Goal: Task Accomplishment & Management: Use online tool/utility

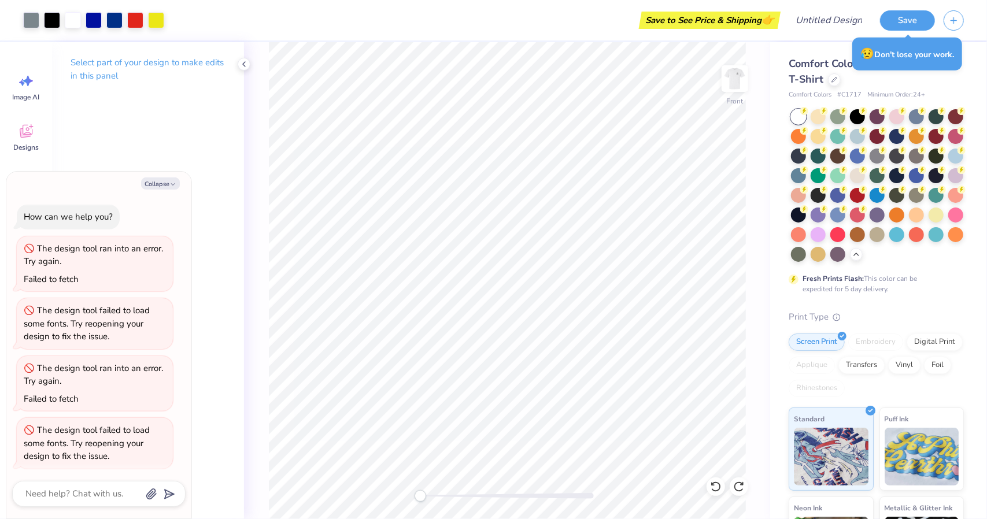
scroll to position [2, 0]
click at [734, 84] on img at bounding box center [735, 79] width 46 height 46
drag, startPoint x: 734, startPoint y: 84, endPoint x: 802, endPoint y: 58, distance: 72.5
click at [734, 84] on img at bounding box center [735, 78] width 23 height 23
type textarea "x"
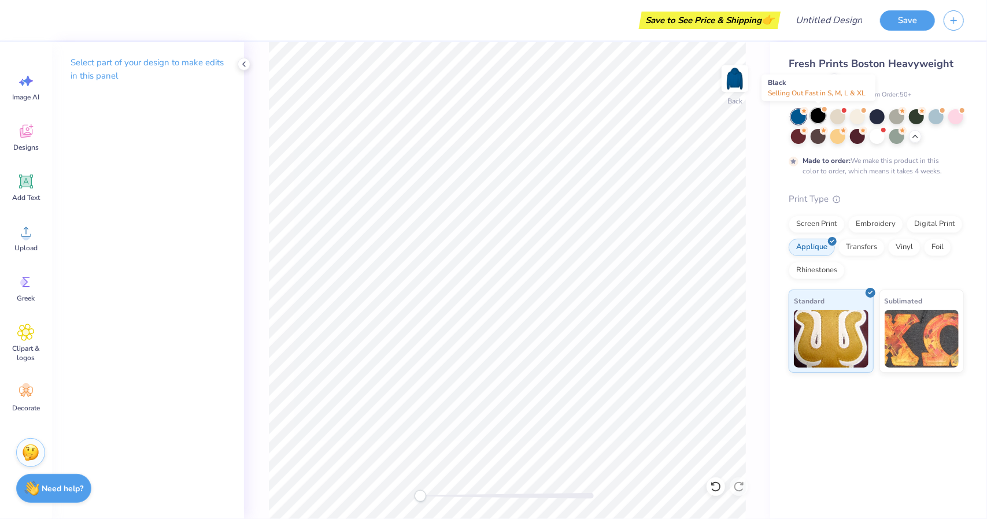
click at [813, 115] on div at bounding box center [818, 115] width 15 height 15
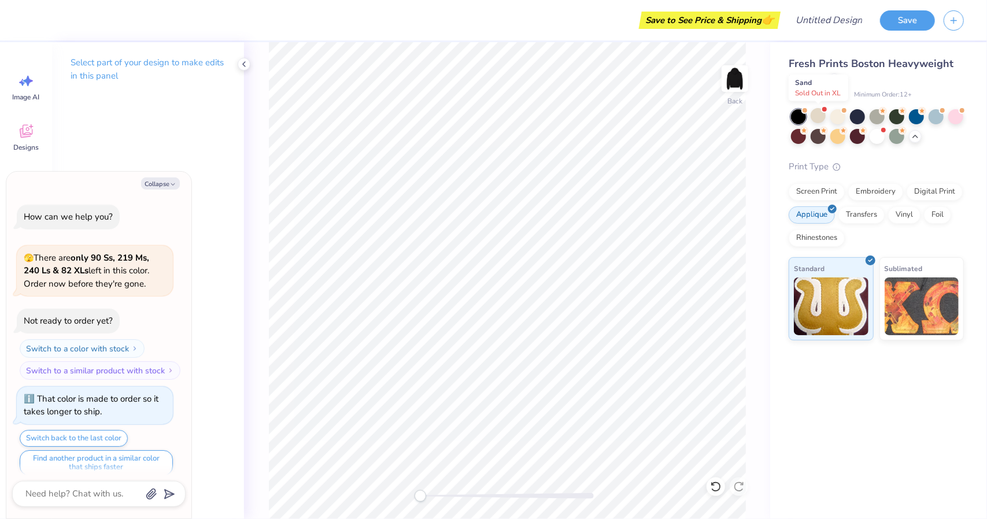
scroll to position [590, 0]
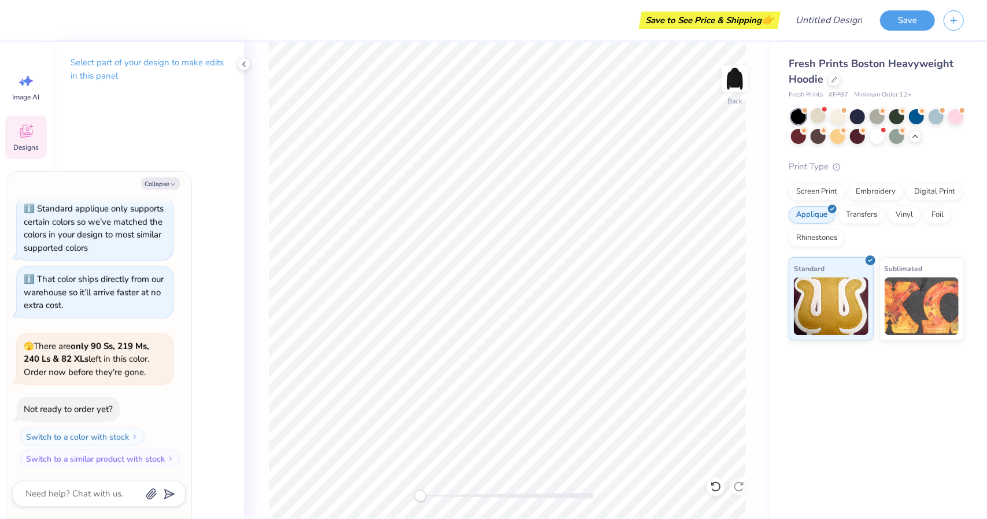
click at [31, 136] on icon at bounding box center [25, 132] width 11 height 9
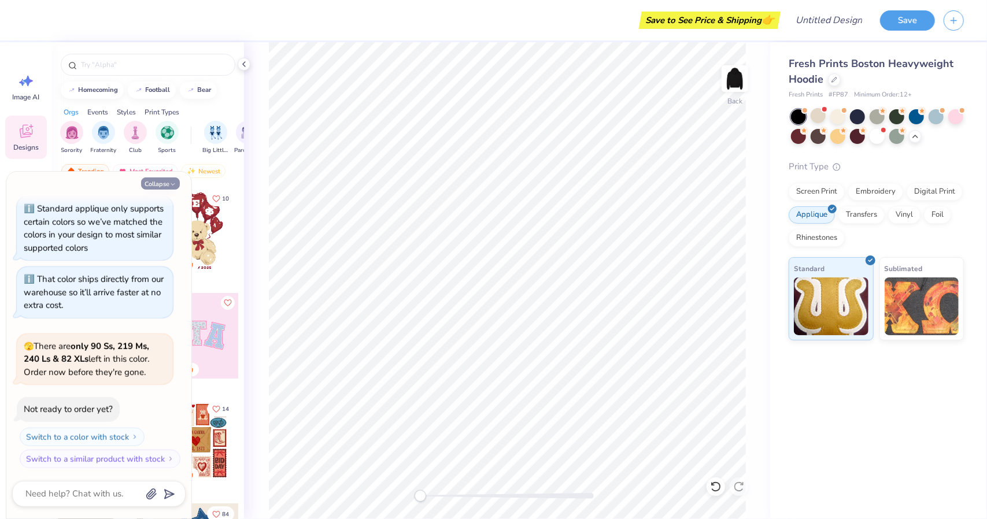
click at [159, 179] on button "Collapse" at bounding box center [160, 184] width 39 height 12
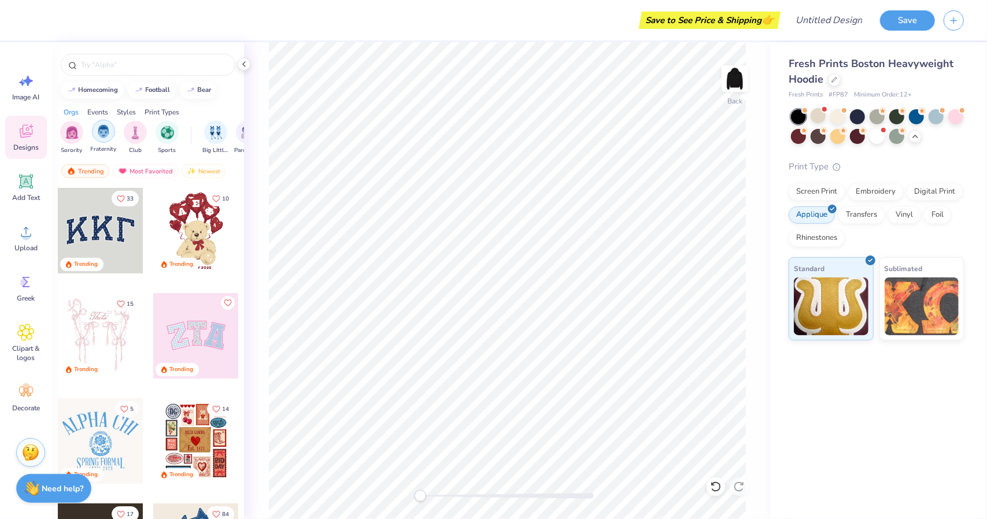
click at [99, 130] on img "filter for Fraternity" at bounding box center [103, 131] width 13 height 13
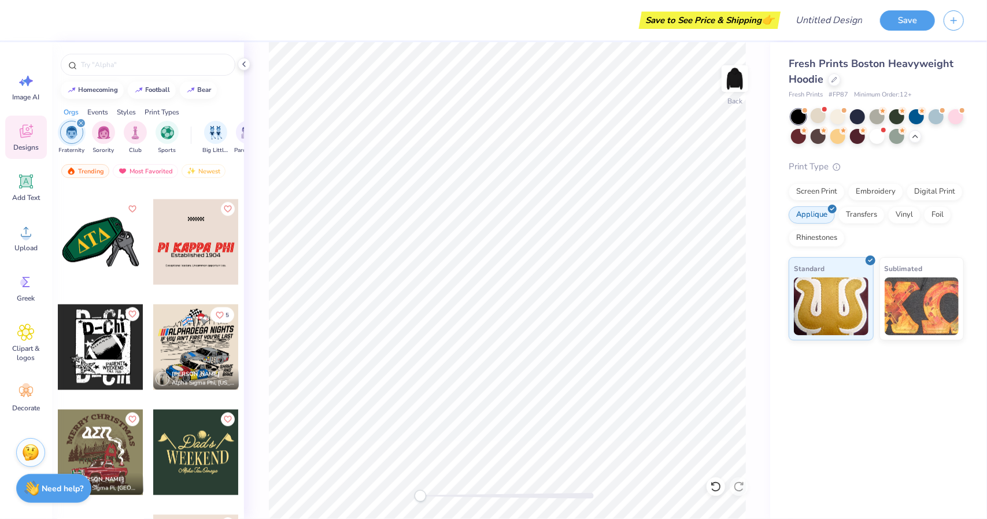
scroll to position [4515, 0]
click at [87, 244] on div at bounding box center [101, 242] width 86 height 86
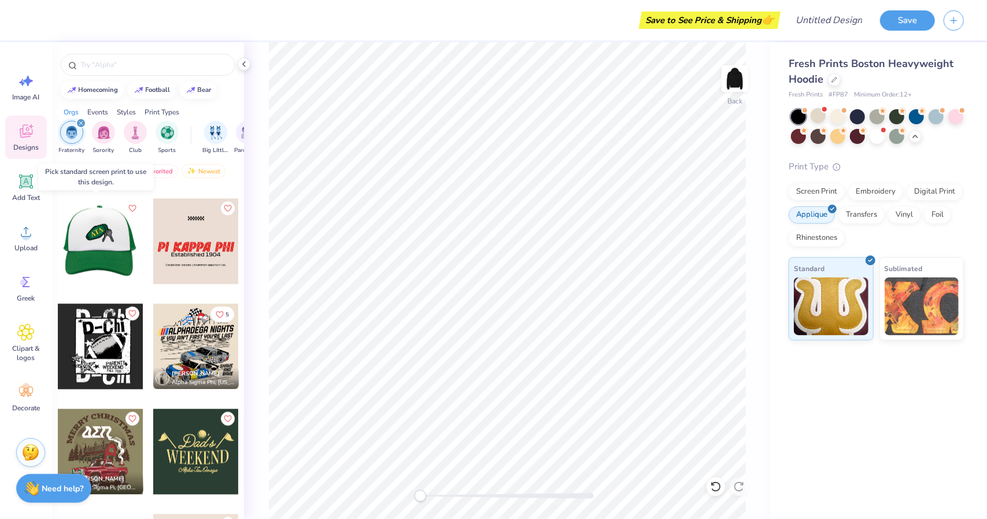
click at [93, 234] on div at bounding box center [100, 242] width 86 height 86
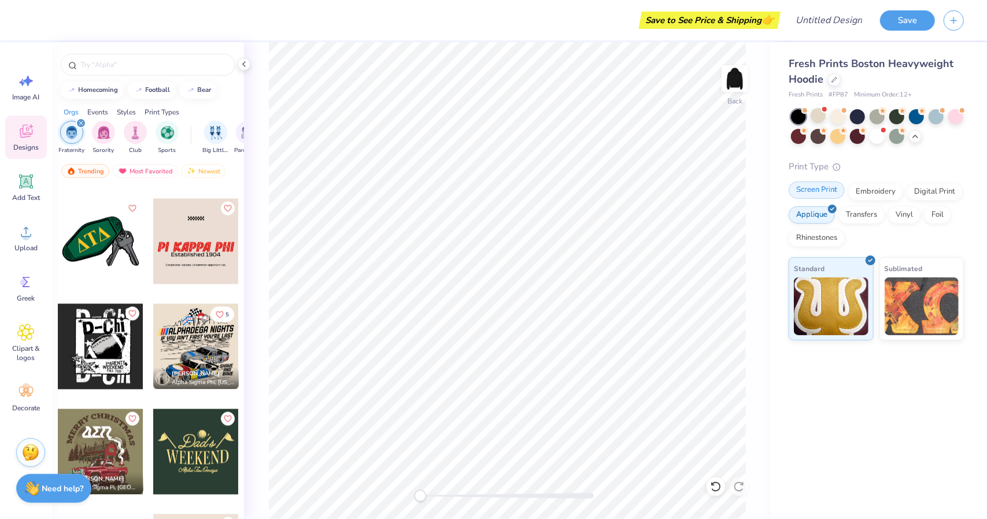
click at [812, 190] on div "Screen Print" at bounding box center [817, 190] width 56 height 17
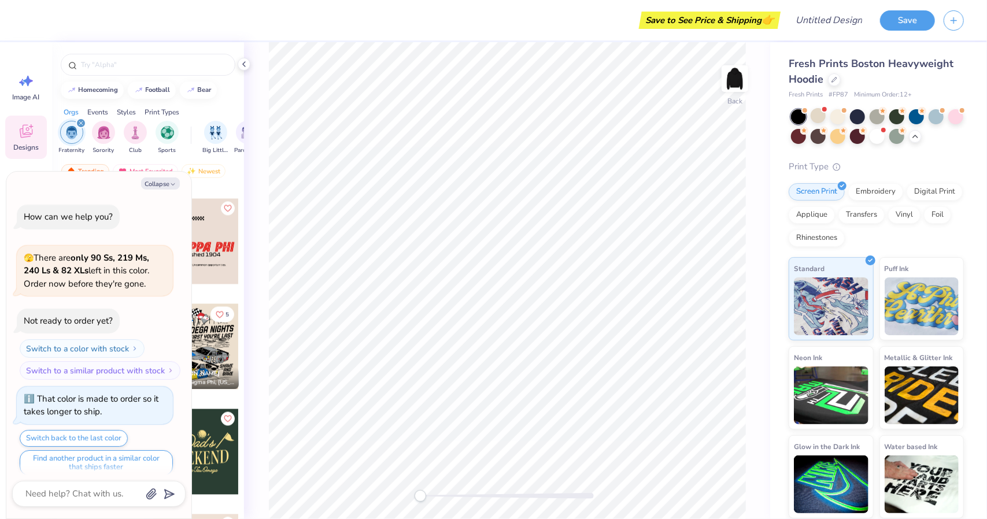
scroll to position [661, 0]
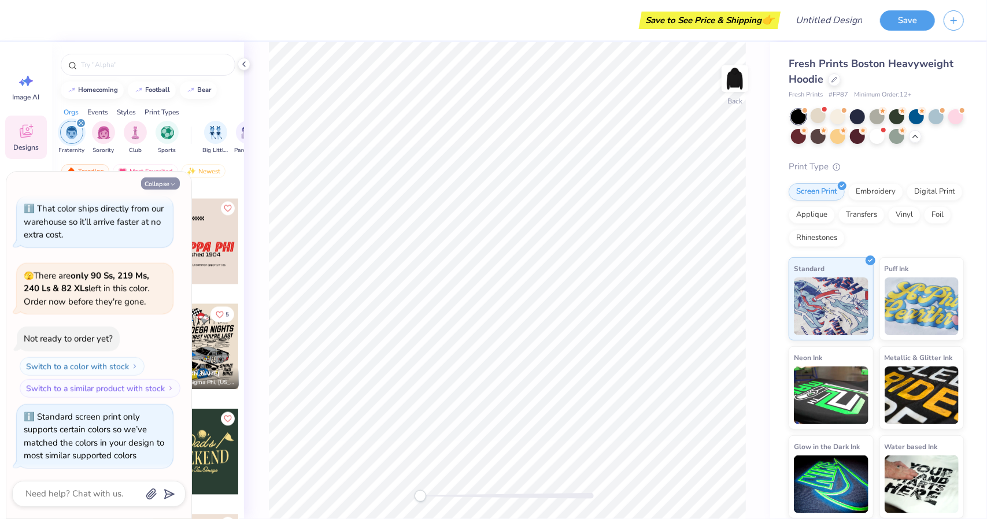
click at [156, 180] on button "Collapse" at bounding box center [160, 184] width 39 height 12
type textarea "x"
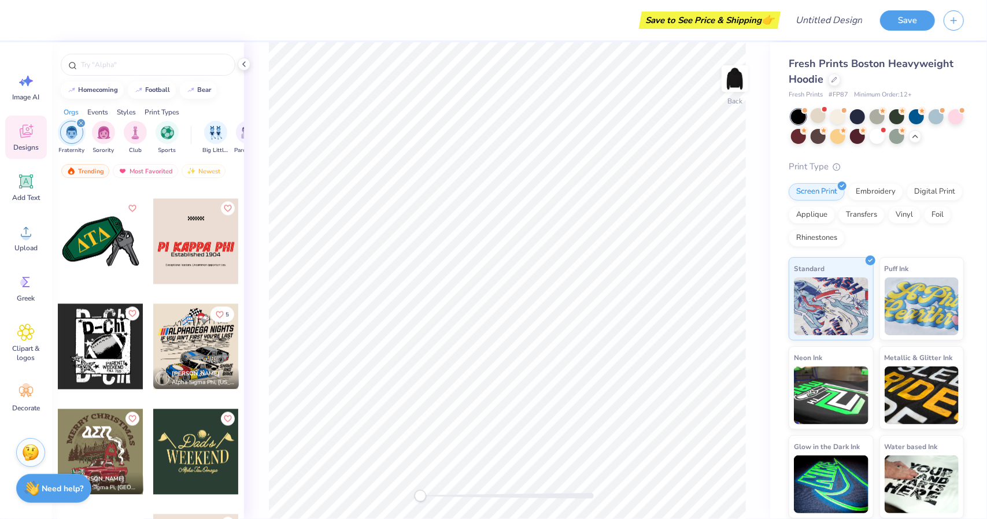
click at [88, 248] on div at bounding box center [101, 242] width 86 height 86
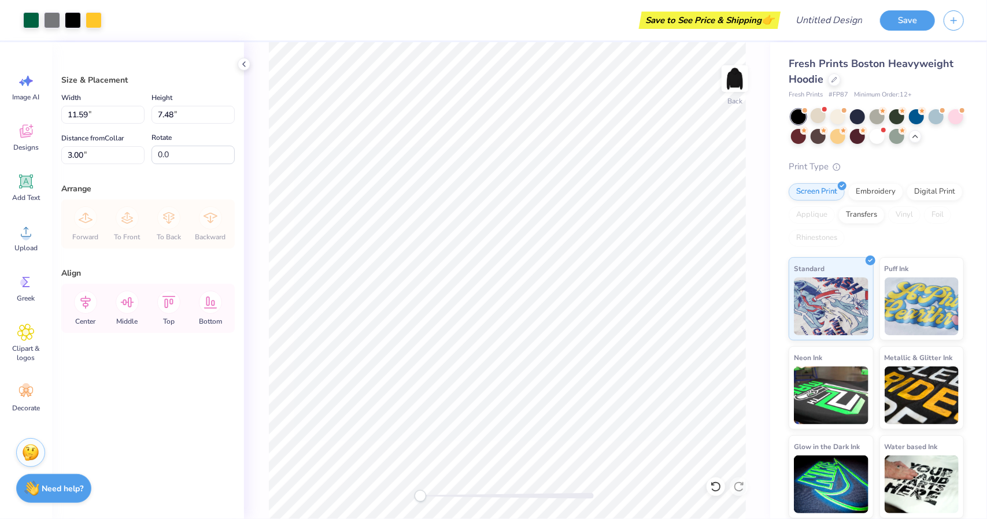
type input "2.59"
type input "1.67"
type input "8.80"
type input "3.15"
type input "2.03"
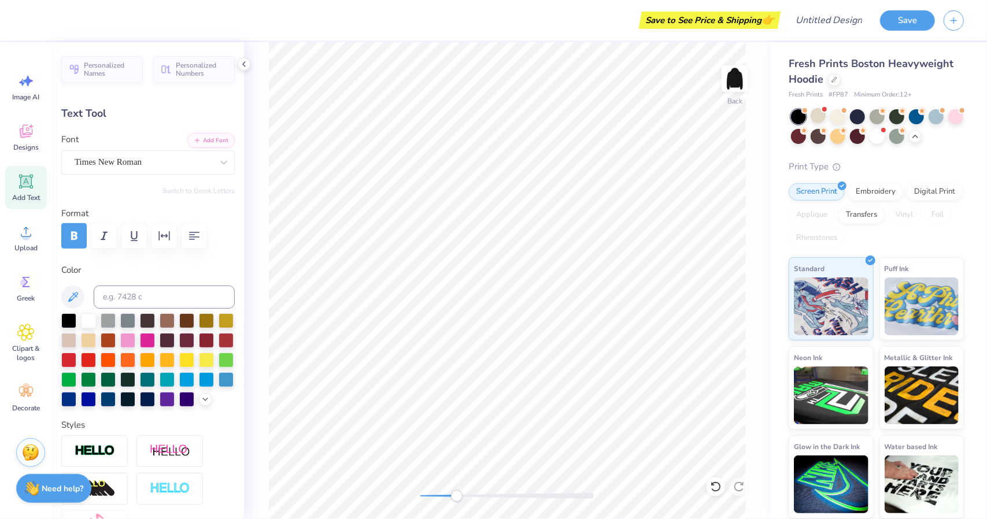
scroll to position [9, 1]
type textarea "TDX"
type input "0.0"
type input "1.82"
type input "1.26"
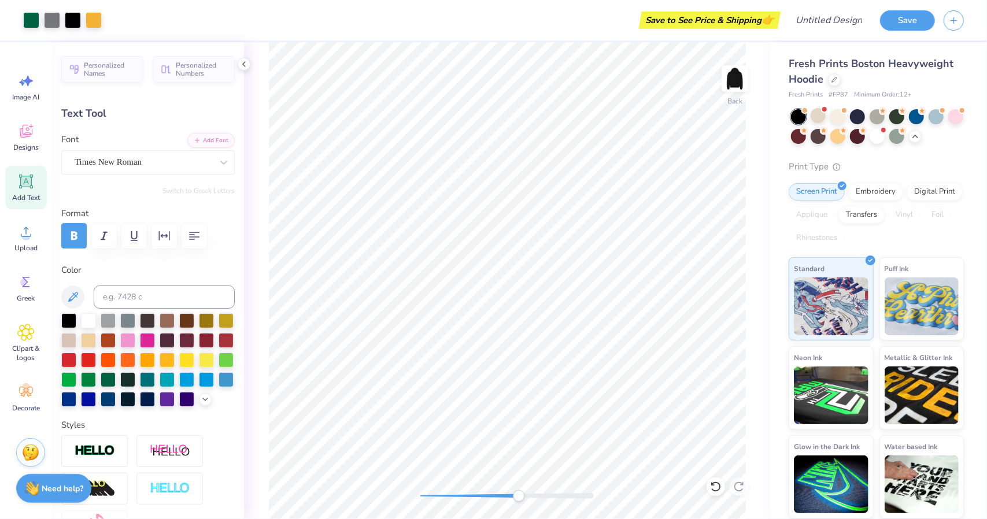
type input "3.19"
type input "-27.9"
type input "1.75"
type input "1.21"
type input "3.31"
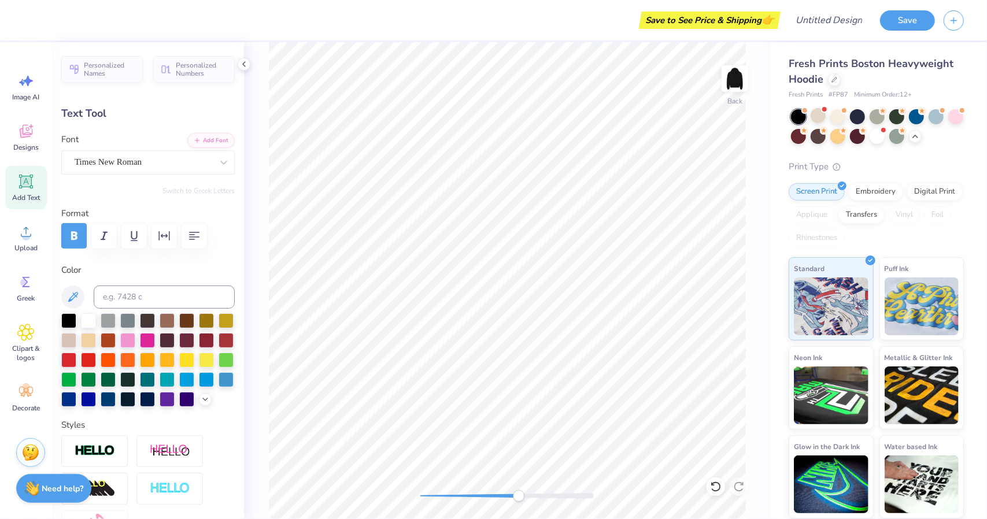
type input "0.0"
type input "3.25"
type input "0.0"
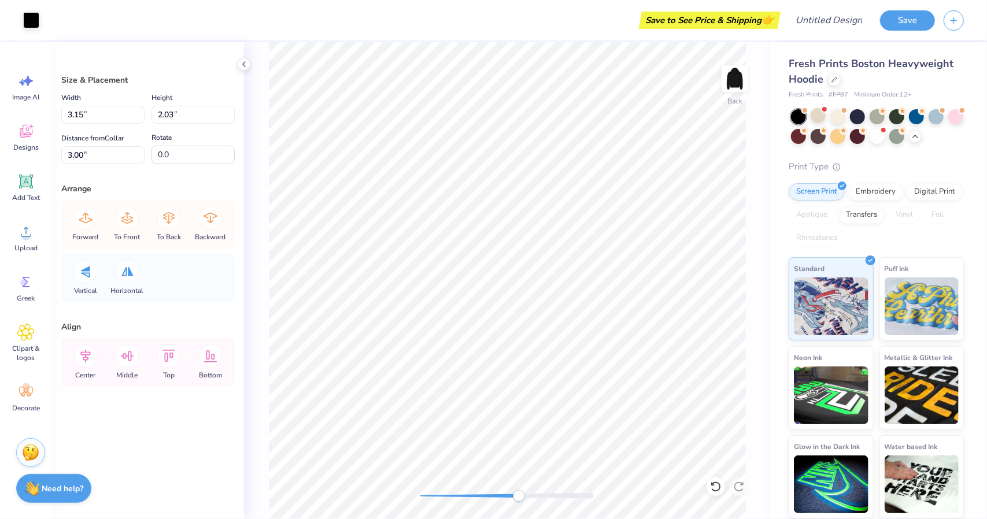
type input "2.39"
type input "1.75"
type input "3.03"
click at [29, 19] on div at bounding box center [31, 19] width 16 height 16
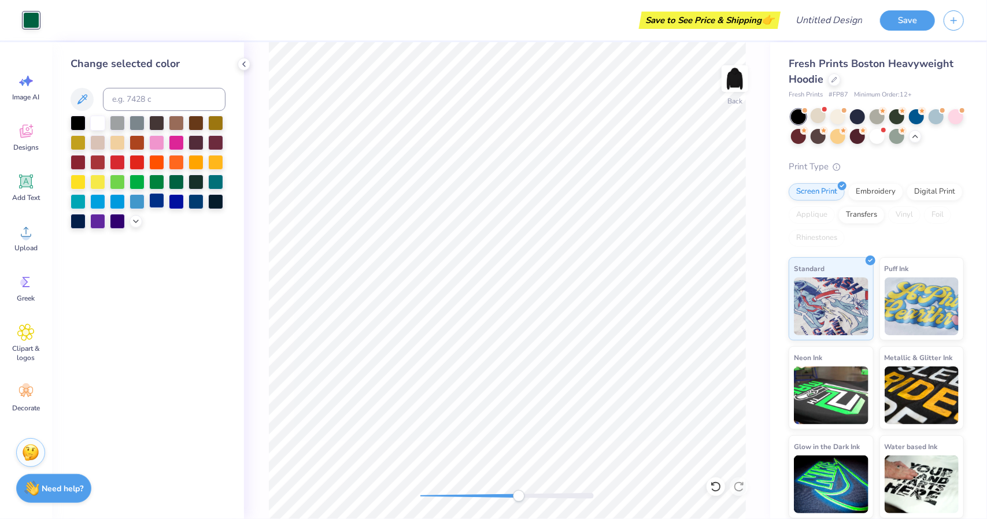
click at [161, 194] on div at bounding box center [156, 200] width 15 height 15
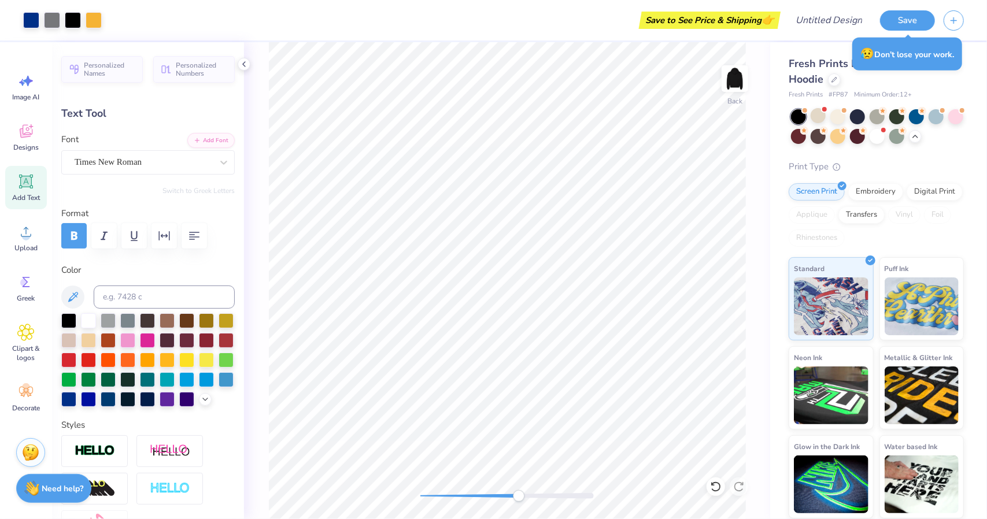
type input "0.0"
click at [96, 25] on div at bounding box center [94, 19] width 16 height 16
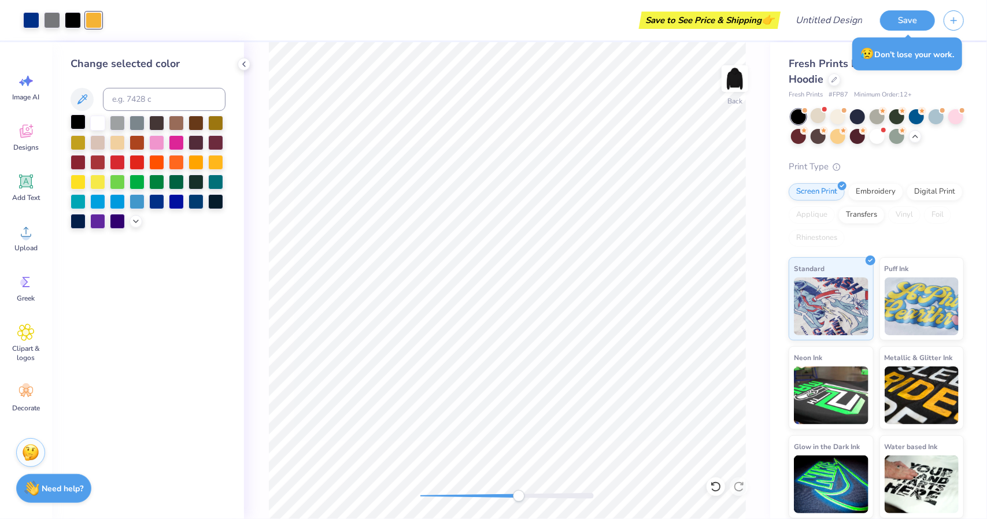
click at [82, 120] on div at bounding box center [78, 122] width 15 height 15
click at [95, 119] on div at bounding box center [97, 122] width 15 height 15
click at [723, 483] on div at bounding box center [716, 487] width 19 height 19
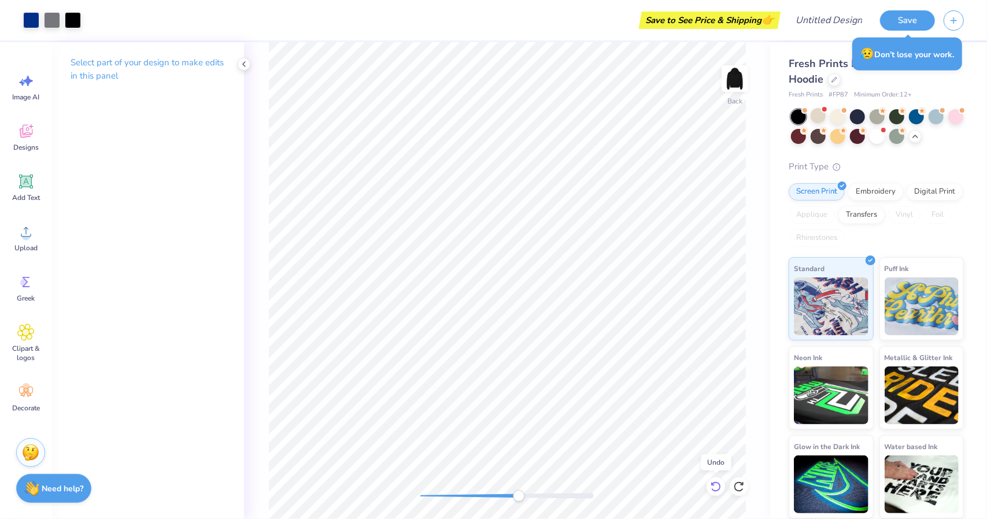
click at [718, 486] on icon at bounding box center [716, 487] width 12 height 12
click at [94, 18] on div at bounding box center [94, 19] width 16 height 16
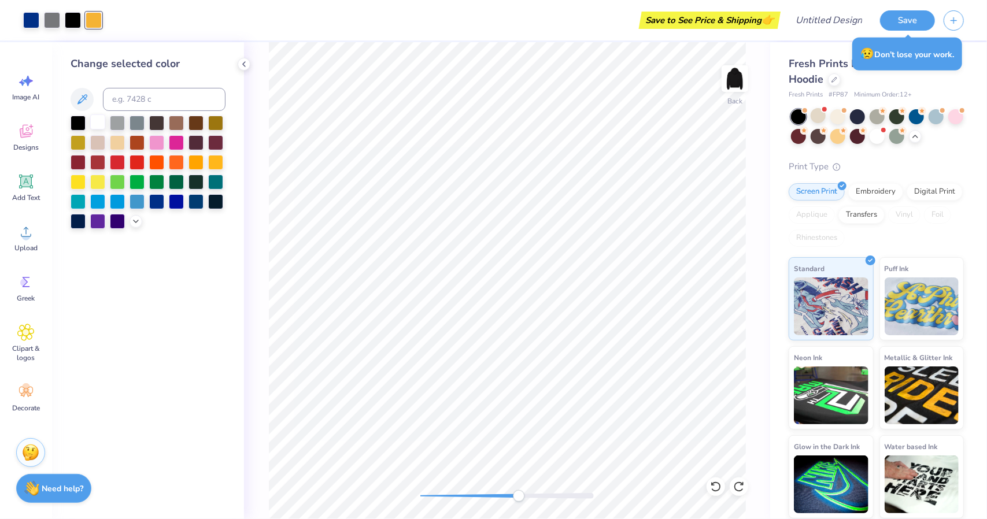
click at [100, 125] on div at bounding box center [97, 122] width 15 height 15
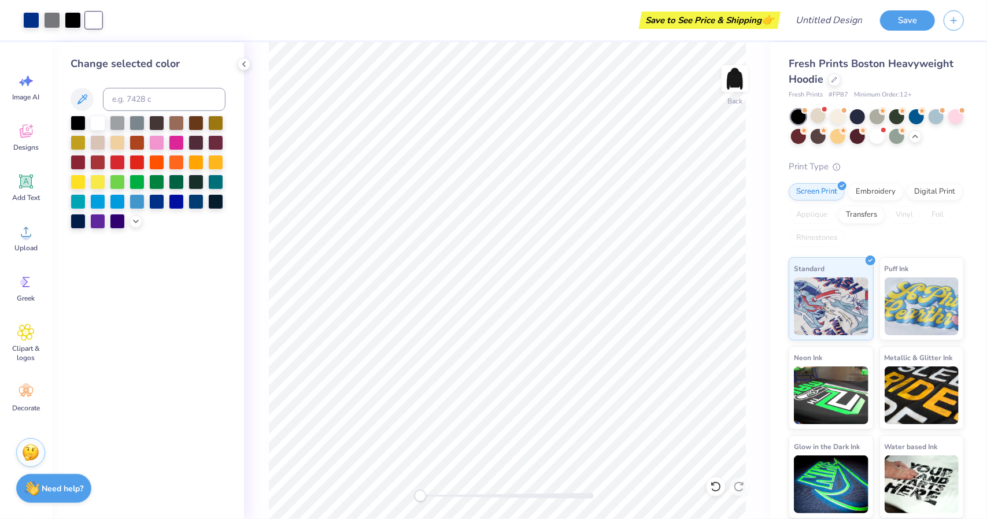
click at [385, 494] on div "Back" at bounding box center [507, 280] width 526 height 477
click at [732, 88] on img at bounding box center [735, 79] width 46 height 46
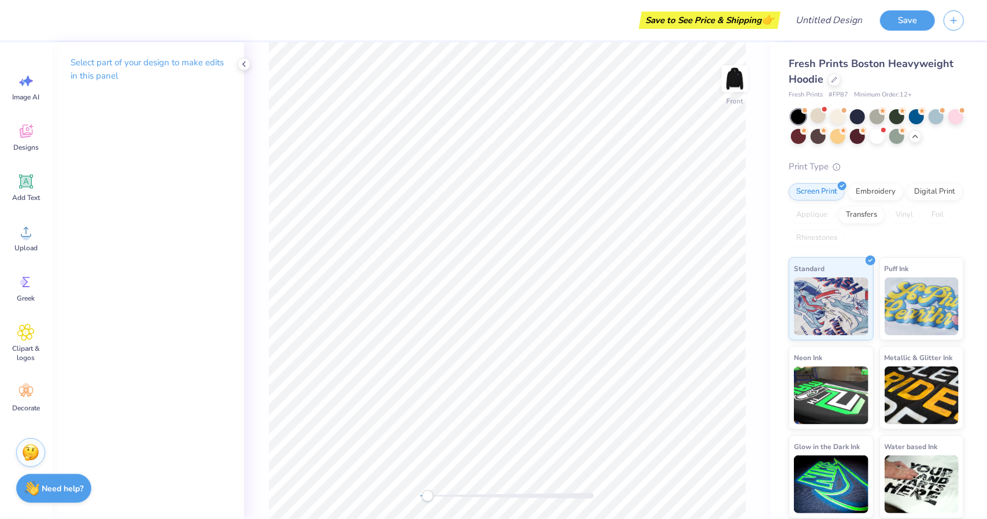
click at [379, 495] on div "Front" at bounding box center [507, 280] width 526 height 477
click at [25, 128] on icon at bounding box center [25, 131] width 17 height 17
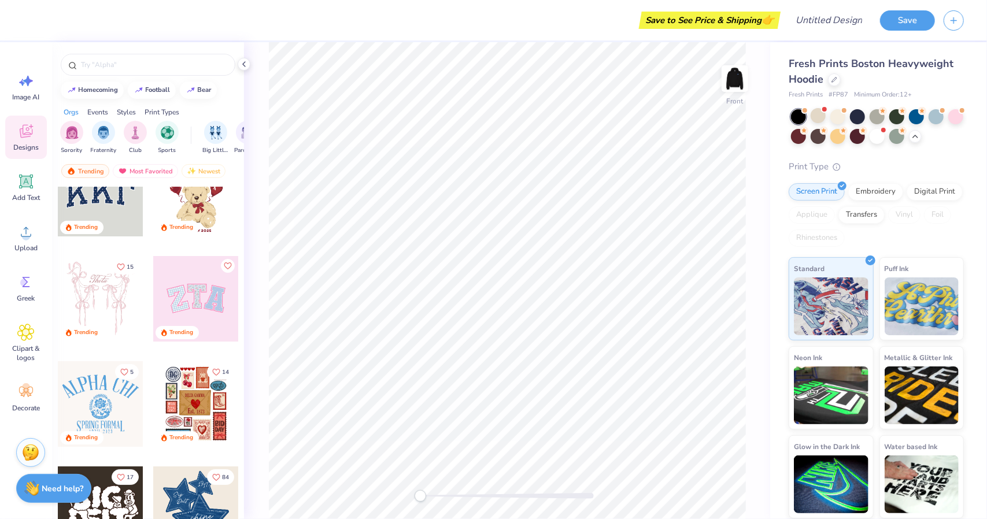
scroll to position [31, 0]
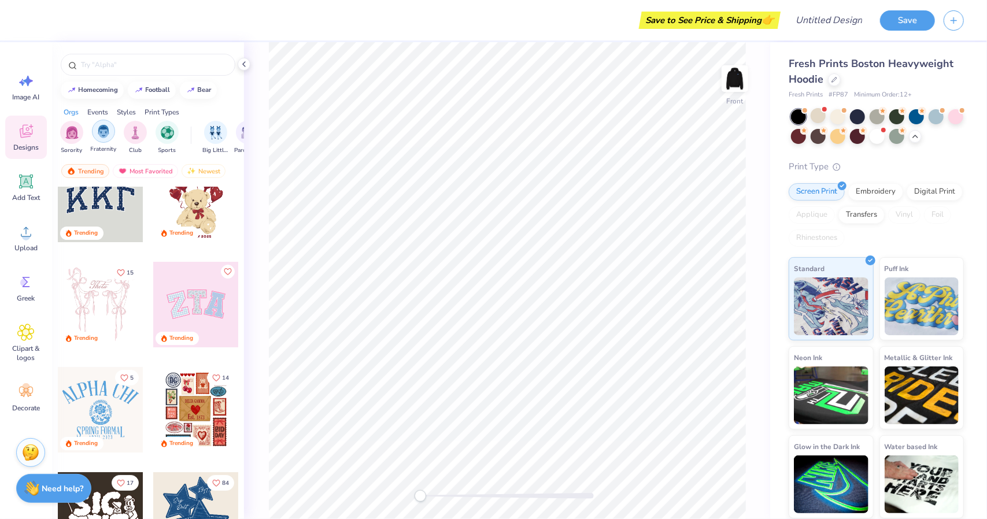
click at [104, 128] on img "filter for Fraternity" at bounding box center [103, 131] width 13 height 13
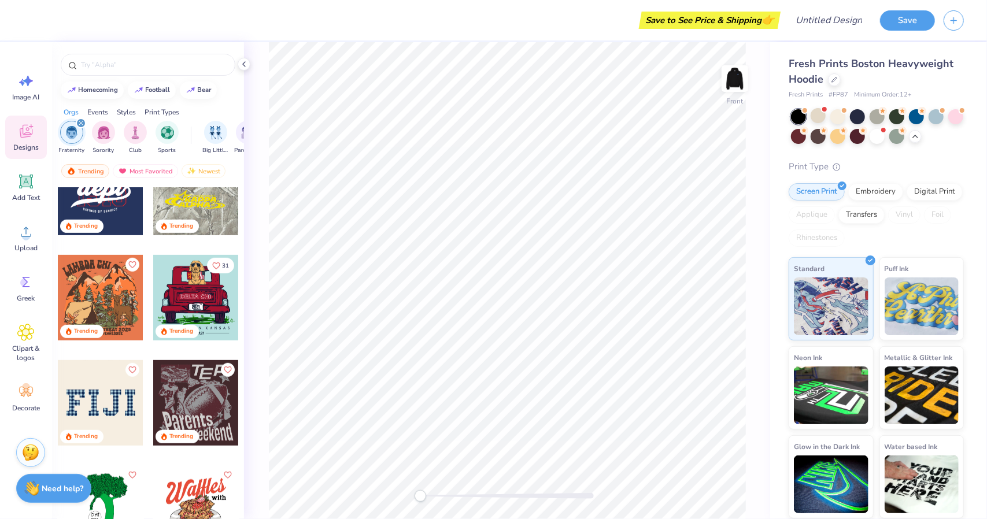
scroll to position [460, 0]
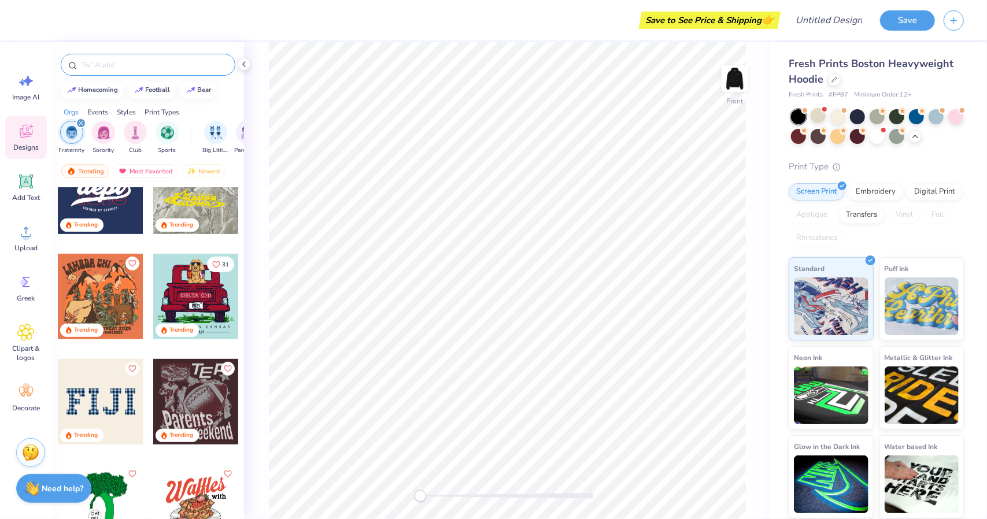
click at [121, 65] on input "text" at bounding box center [154, 65] width 148 height 12
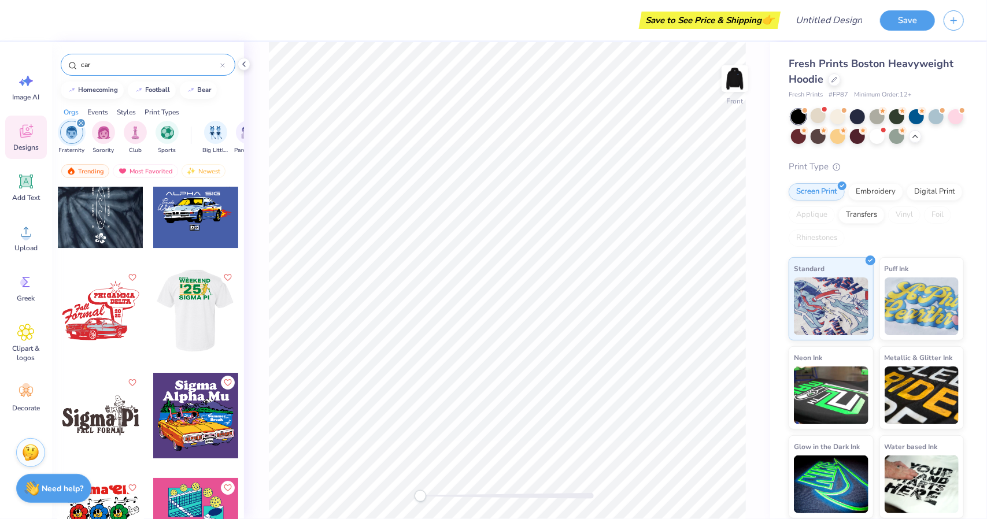
scroll to position [2868, 0]
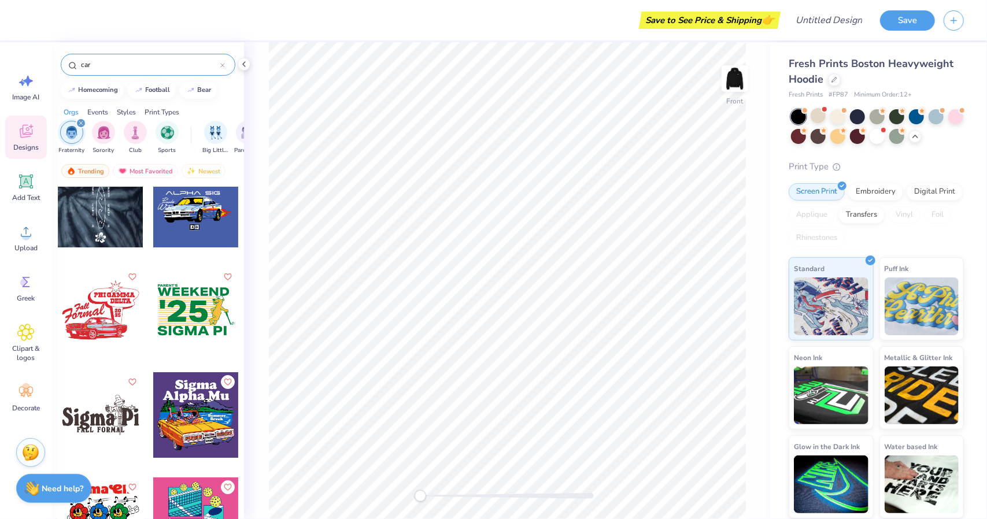
type input "car"
click at [112, 307] on div at bounding box center [101, 310] width 86 height 86
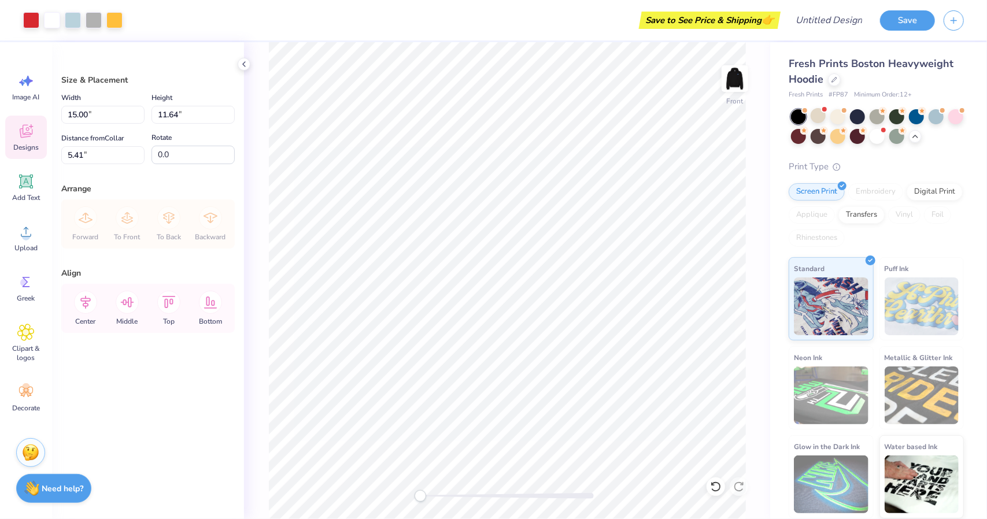
click at [32, 147] on span "Designs" at bounding box center [25, 147] width 25 height 9
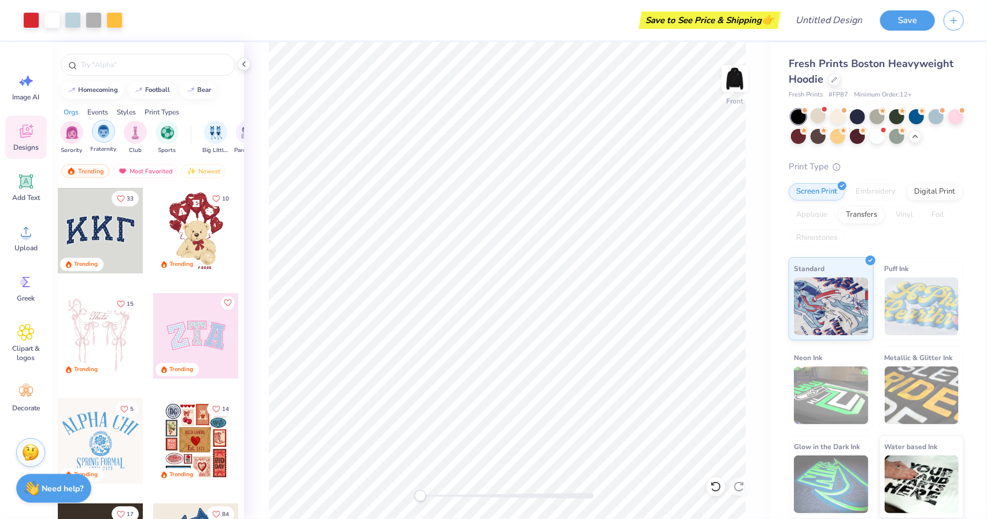
click at [102, 139] on div "filter for Fraternity" at bounding box center [103, 131] width 23 height 23
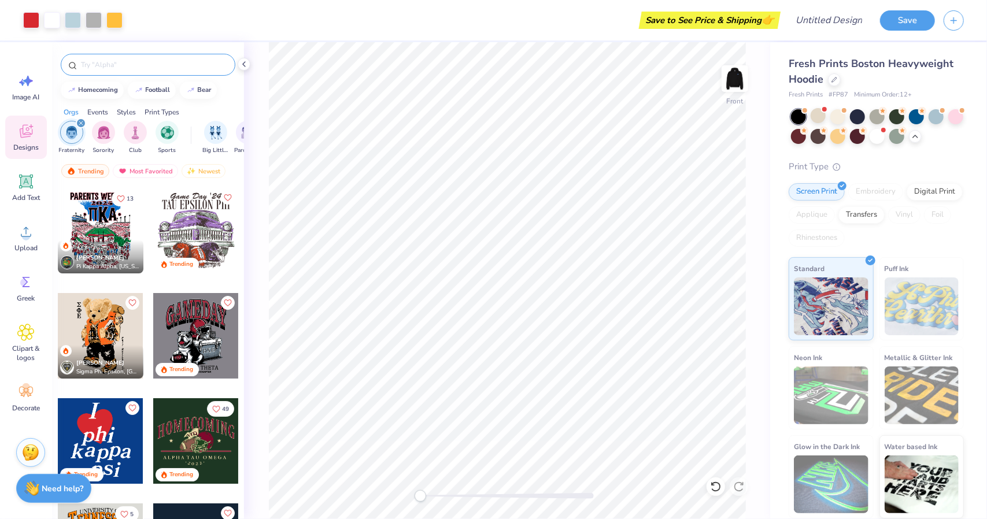
click at [105, 64] on input "text" at bounding box center [154, 65] width 148 height 12
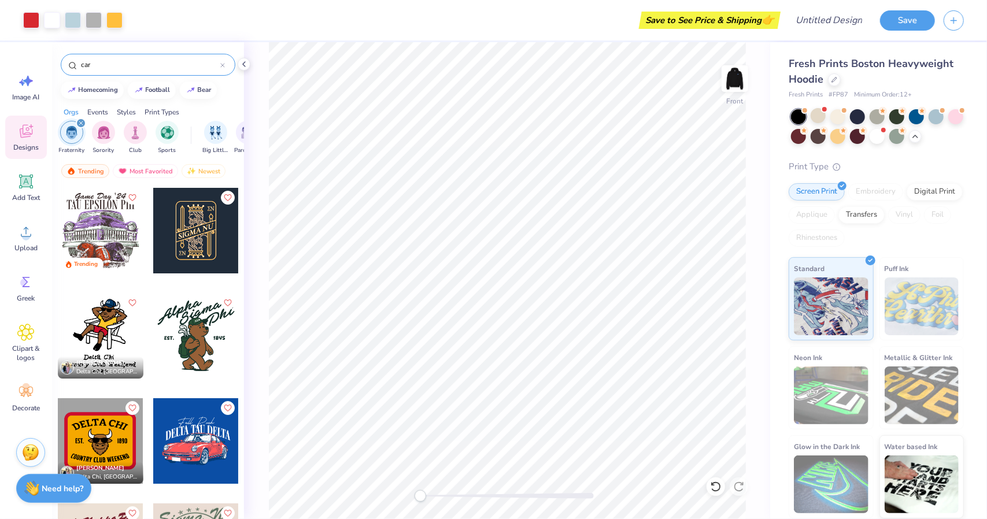
type input "car"
click at [29, 18] on div at bounding box center [31, 19] width 16 height 16
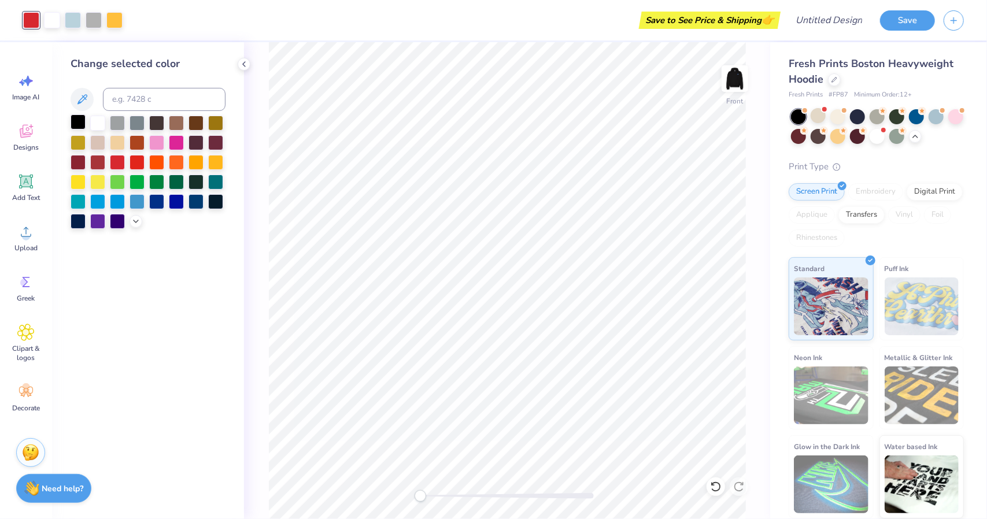
click at [73, 116] on div at bounding box center [78, 122] width 15 height 15
click at [95, 123] on div at bounding box center [97, 122] width 15 height 15
click at [71, 116] on div at bounding box center [78, 122] width 15 height 15
click at [720, 490] on icon at bounding box center [716, 487] width 12 height 12
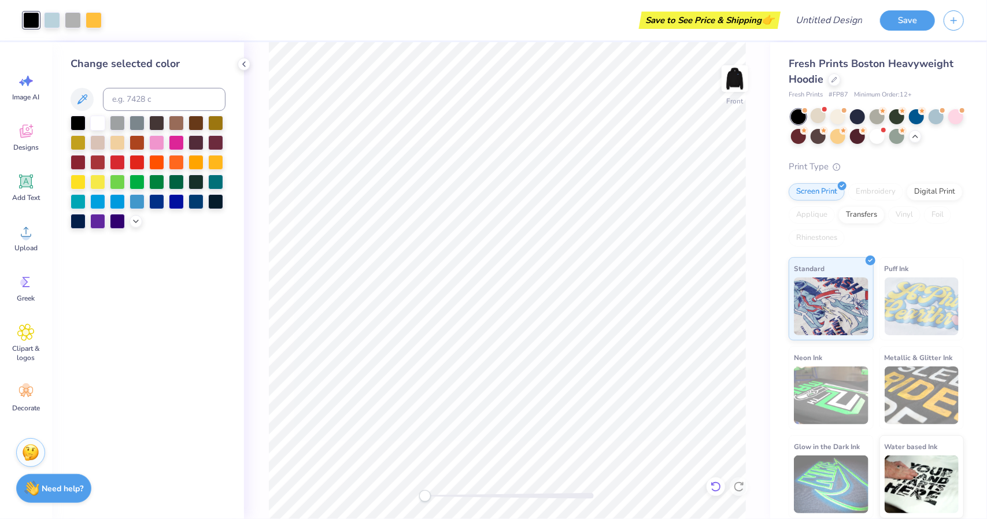
click at [720, 490] on icon at bounding box center [716, 487] width 12 height 12
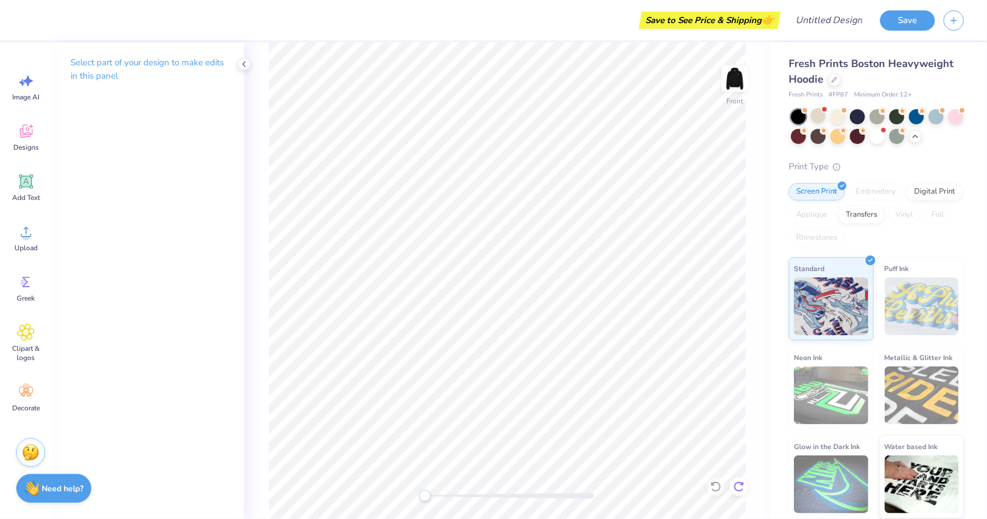
click at [737, 489] on icon at bounding box center [739, 487] width 12 height 12
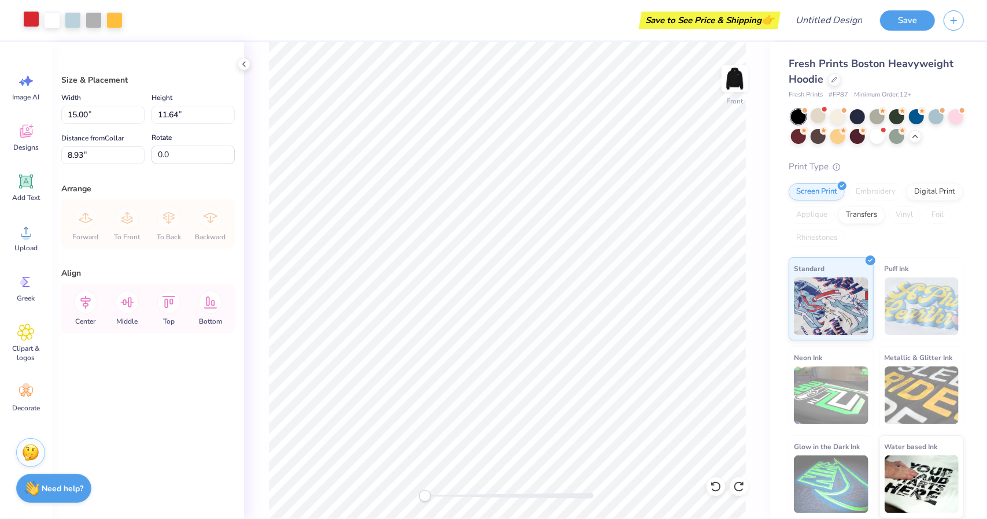
click at [25, 18] on div at bounding box center [31, 19] width 16 height 16
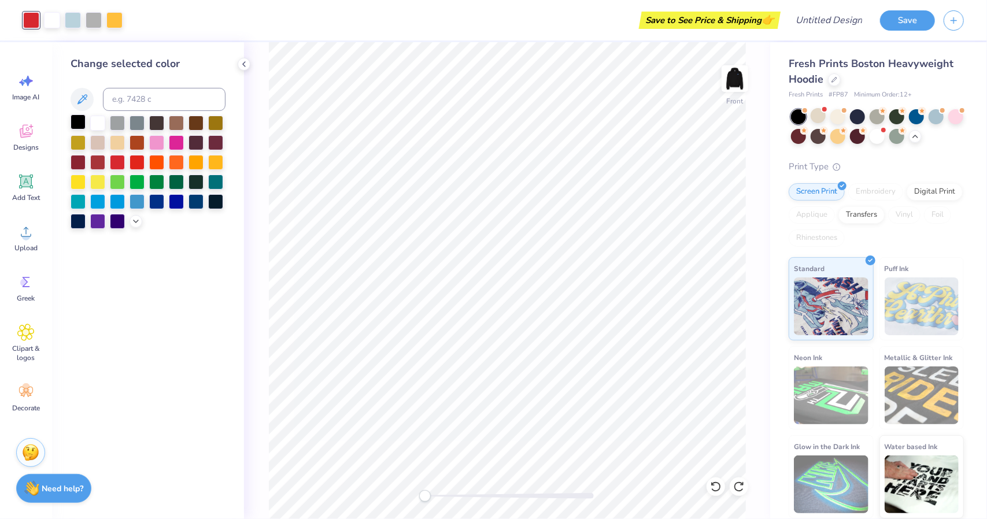
click at [80, 119] on div at bounding box center [78, 122] width 15 height 15
click at [72, 23] on div at bounding box center [73, 19] width 16 height 16
click at [153, 204] on div at bounding box center [156, 200] width 15 height 15
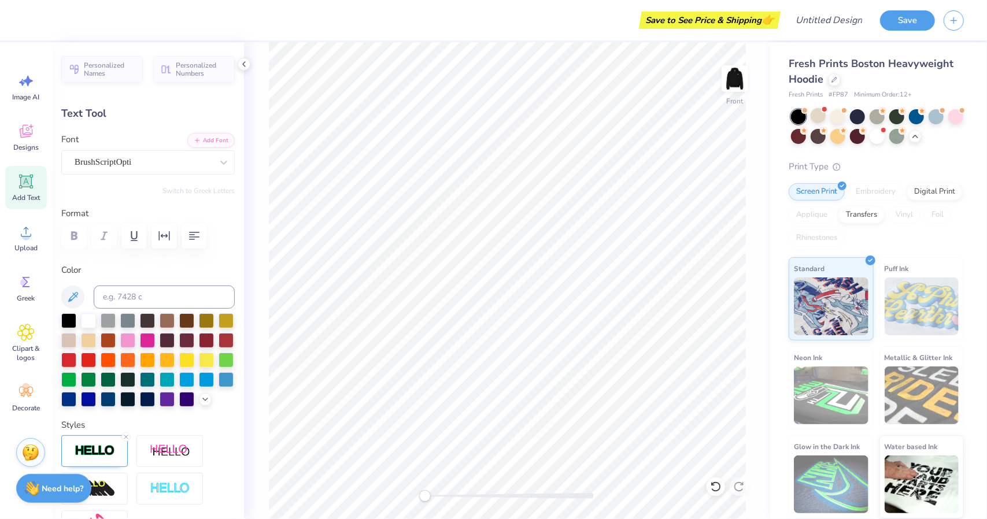
scroll to position [9, 1]
type input "0.0"
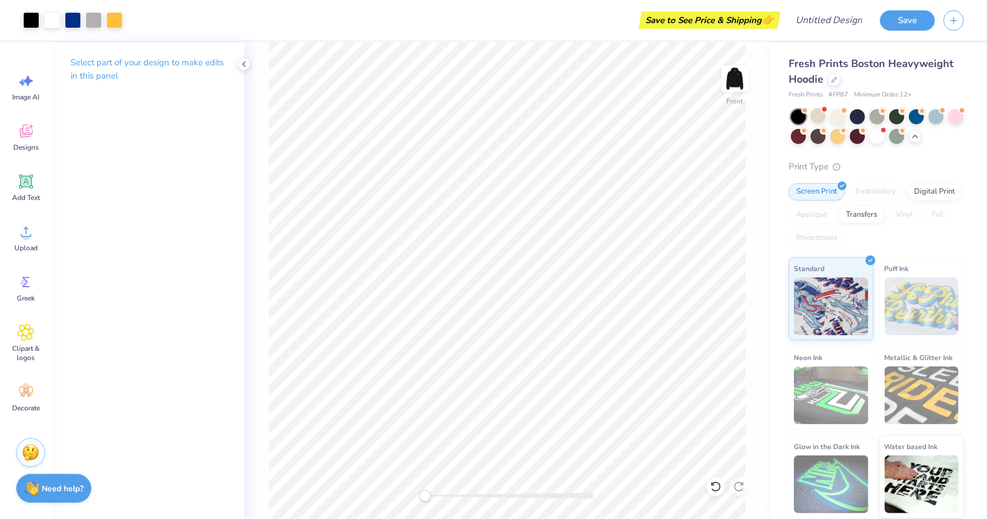
click at [260, 253] on div "Front" at bounding box center [507, 280] width 526 height 477
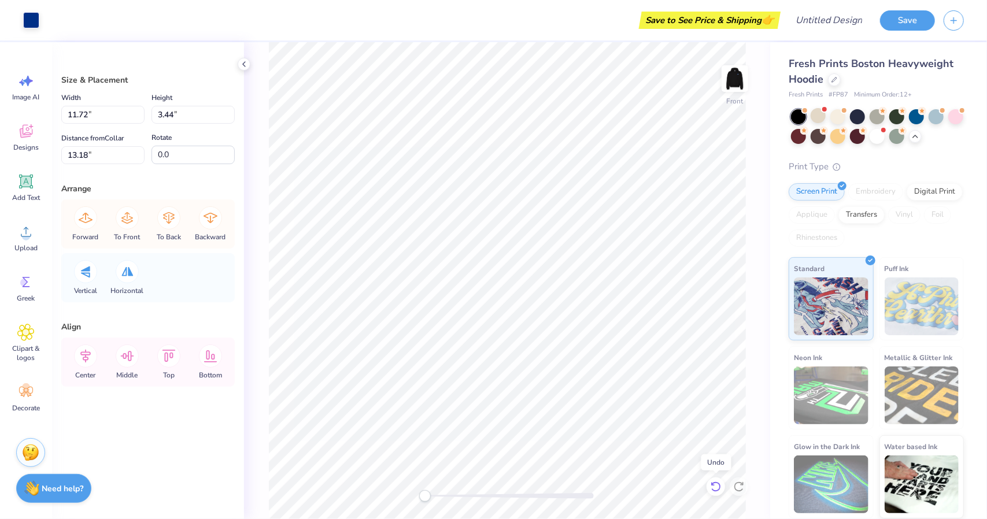
click at [723, 489] on div at bounding box center [716, 487] width 19 height 19
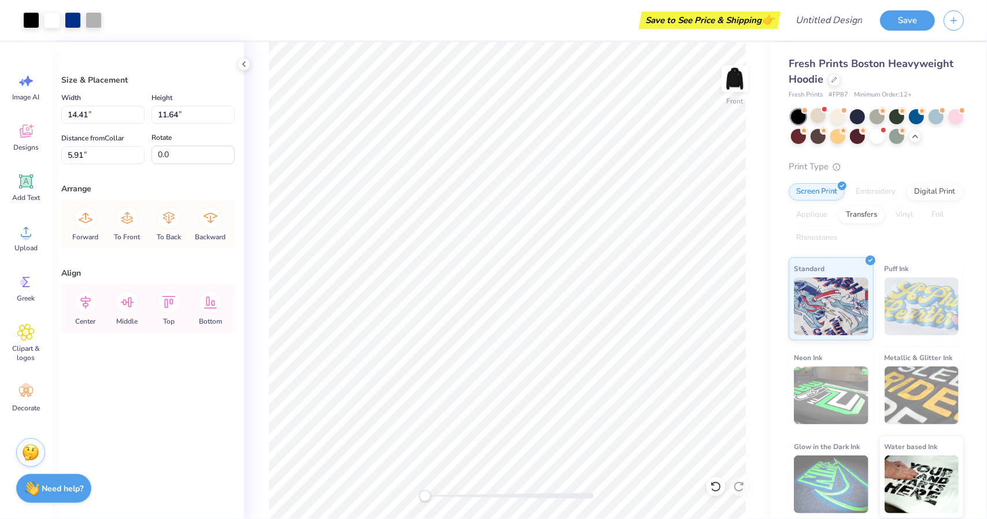
click at [263, 267] on div "Front" at bounding box center [507, 280] width 526 height 477
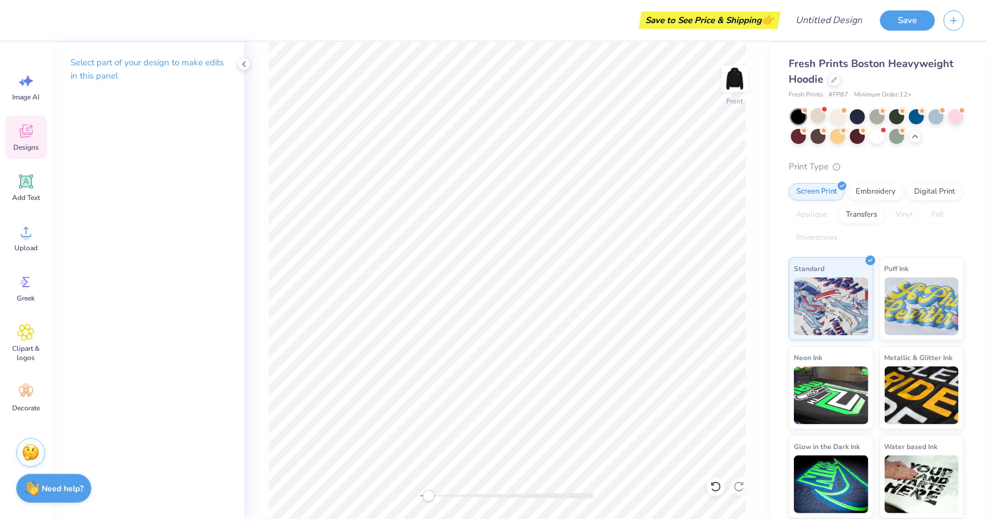
click at [38, 134] on div "Designs" at bounding box center [26, 137] width 42 height 43
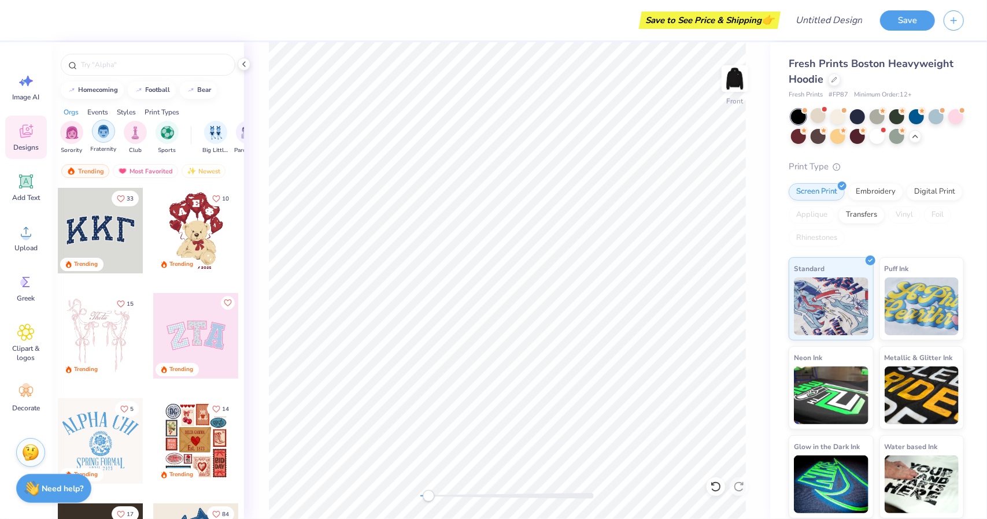
click at [99, 134] on img "filter for Fraternity" at bounding box center [103, 131] width 13 height 13
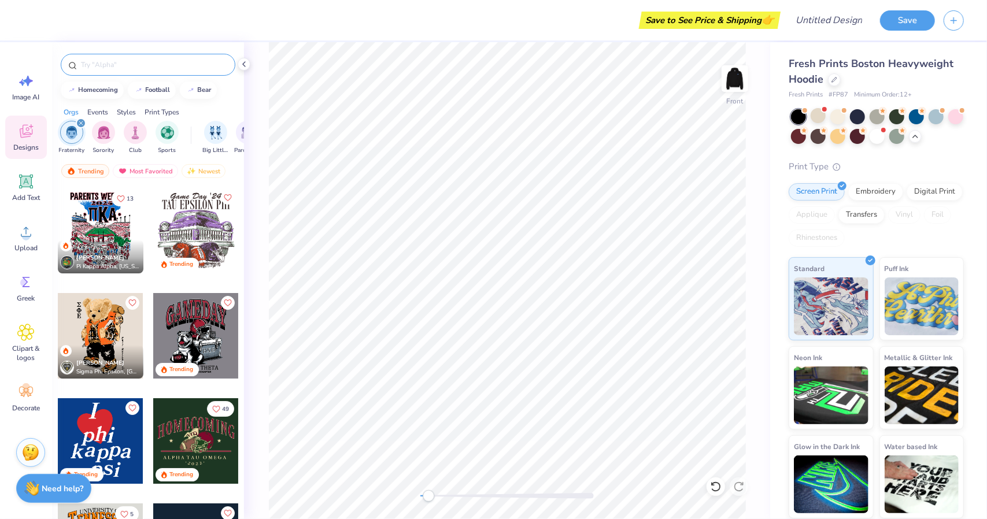
click at [124, 60] on input "text" at bounding box center [154, 65] width 148 height 12
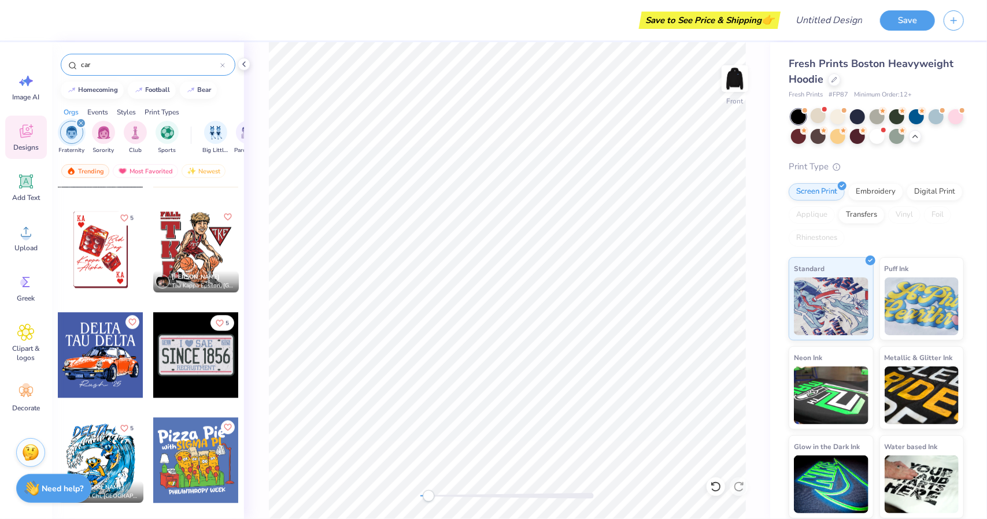
scroll to position [1980, 0]
type input "car"
click at [115, 385] on div at bounding box center [101, 356] width 86 height 86
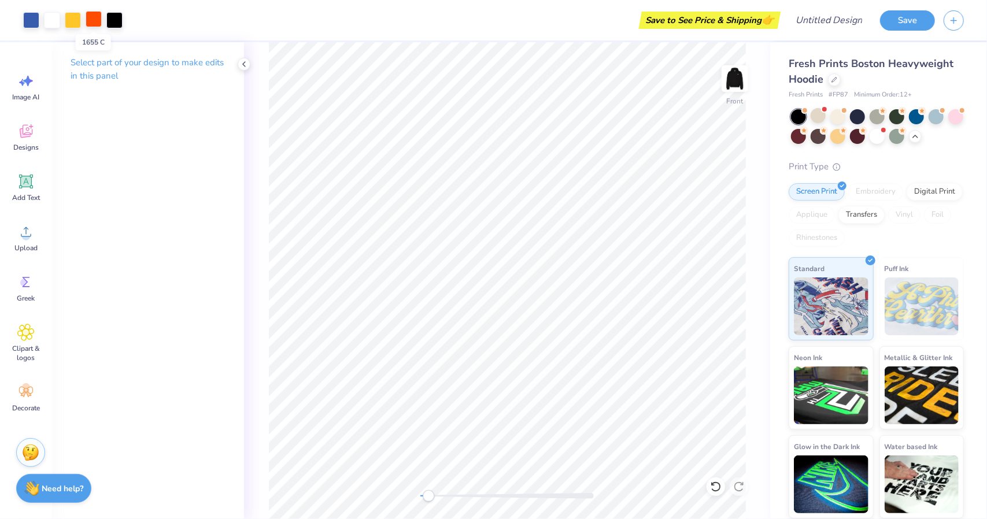
click at [96, 17] on div at bounding box center [94, 19] width 16 height 16
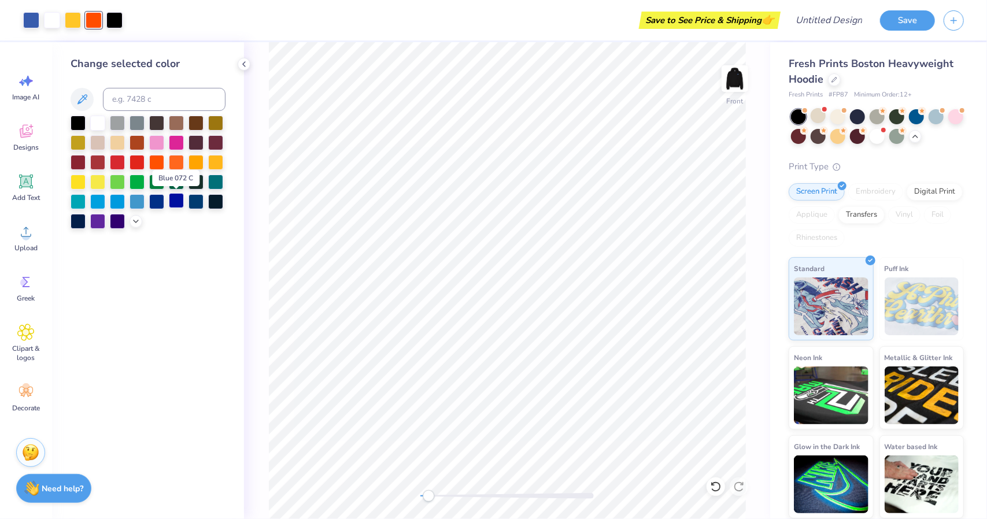
click at [173, 198] on div at bounding box center [176, 200] width 15 height 15
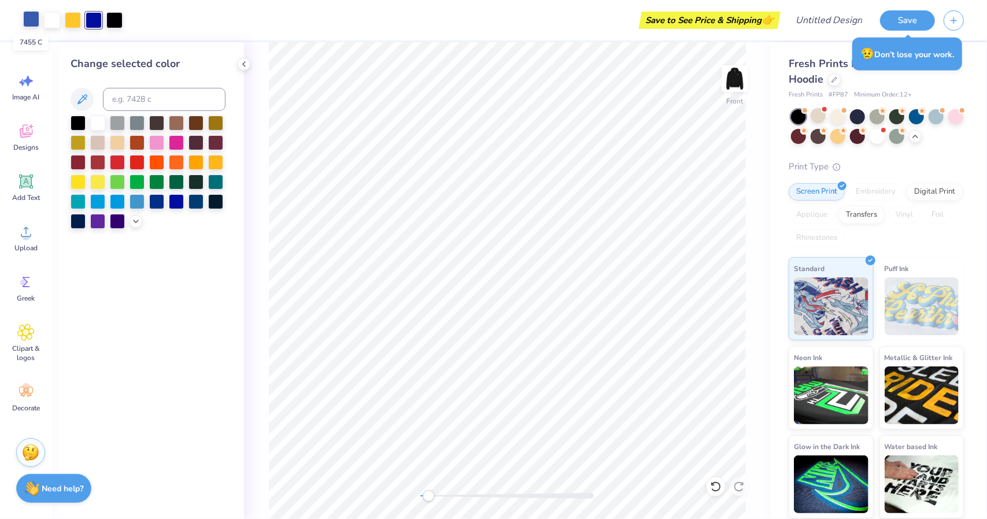
click at [32, 19] on div at bounding box center [31, 19] width 16 height 16
click at [79, 122] on div at bounding box center [78, 122] width 15 height 15
click at [715, 488] on icon at bounding box center [716, 487] width 12 height 12
click at [718, 488] on icon at bounding box center [716, 487] width 12 height 12
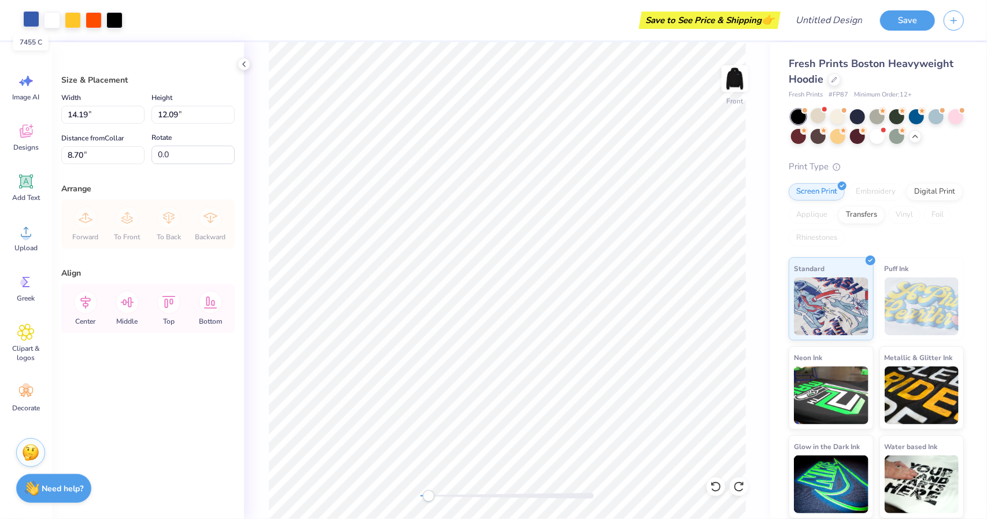
click at [39, 18] on div at bounding box center [31, 19] width 16 height 16
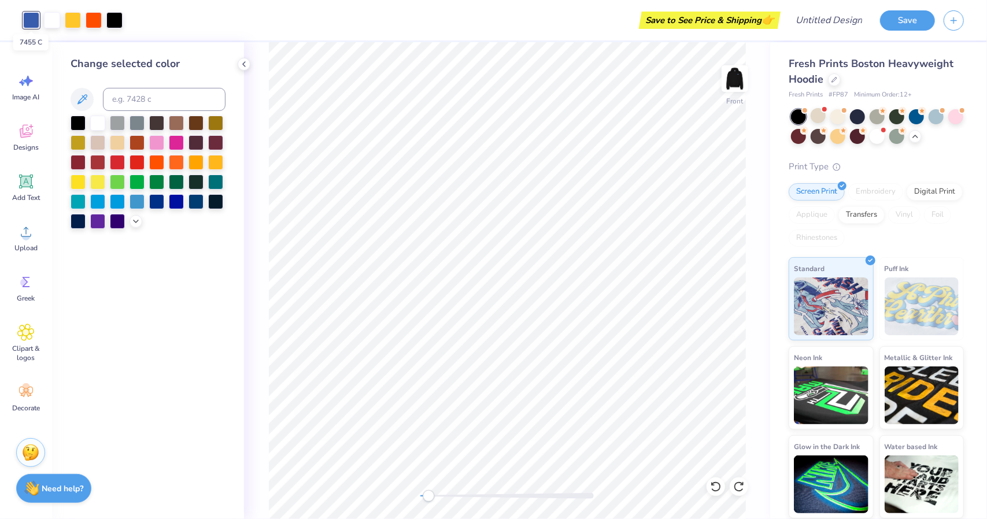
click at [39, 18] on div at bounding box center [31, 20] width 16 height 16
click at [100, 122] on div at bounding box center [97, 122] width 15 height 15
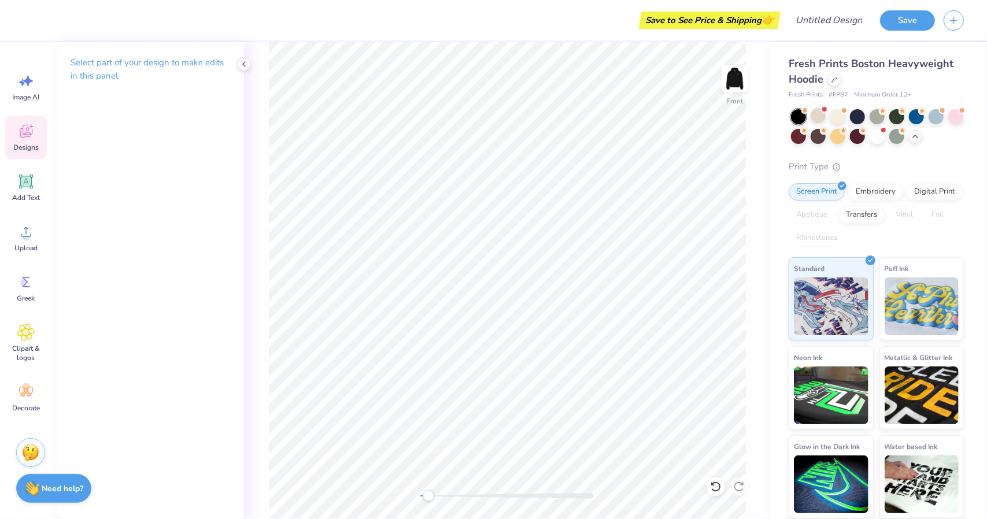
click at [36, 152] on div "Designs" at bounding box center [26, 137] width 42 height 43
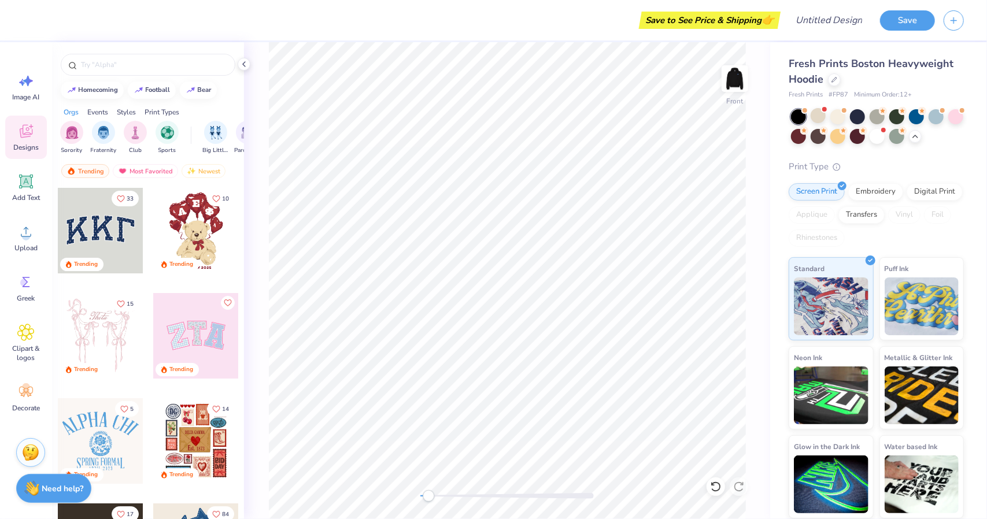
scroll to position [43, 0]
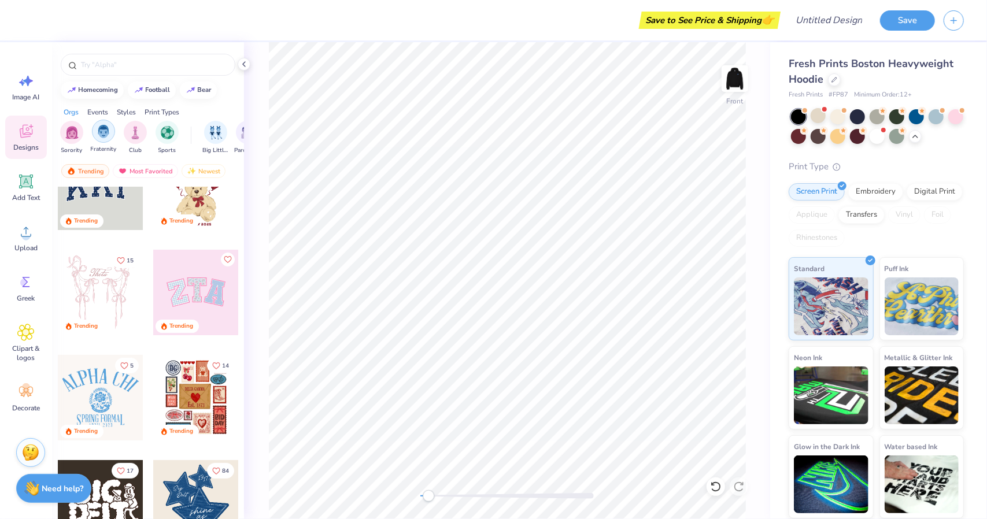
click at [108, 132] on img "filter for Fraternity" at bounding box center [103, 131] width 13 height 13
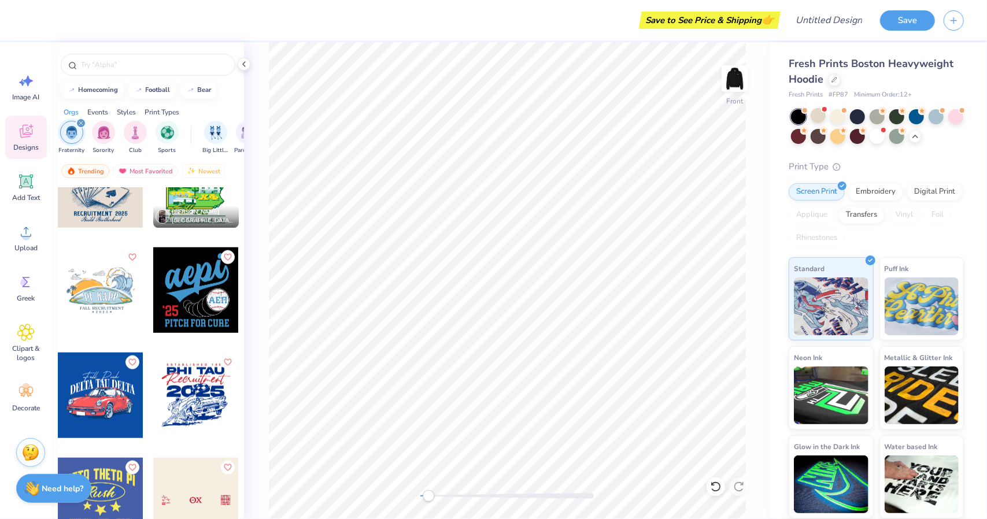
scroll to position [3731, 0]
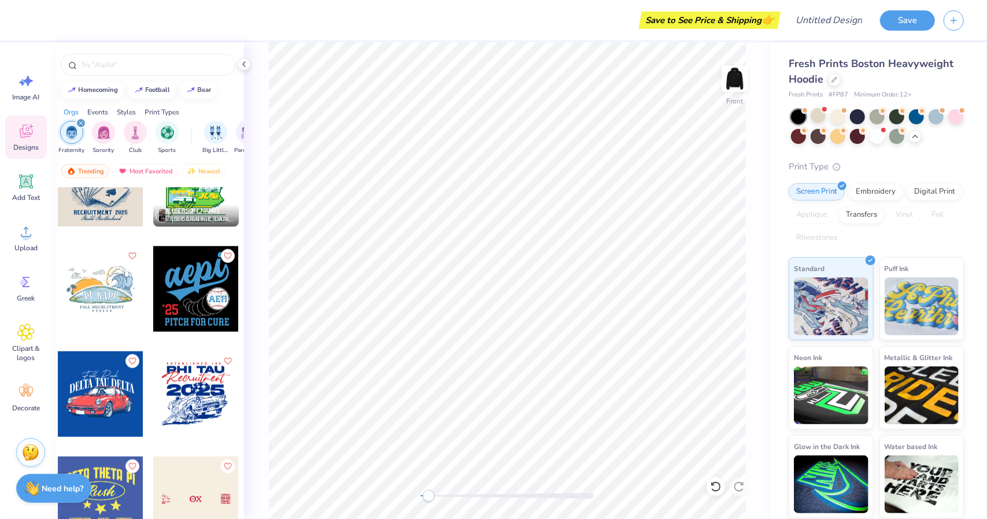
click at [57, 412] on div at bounding box center [15, 395] width 86 height 86
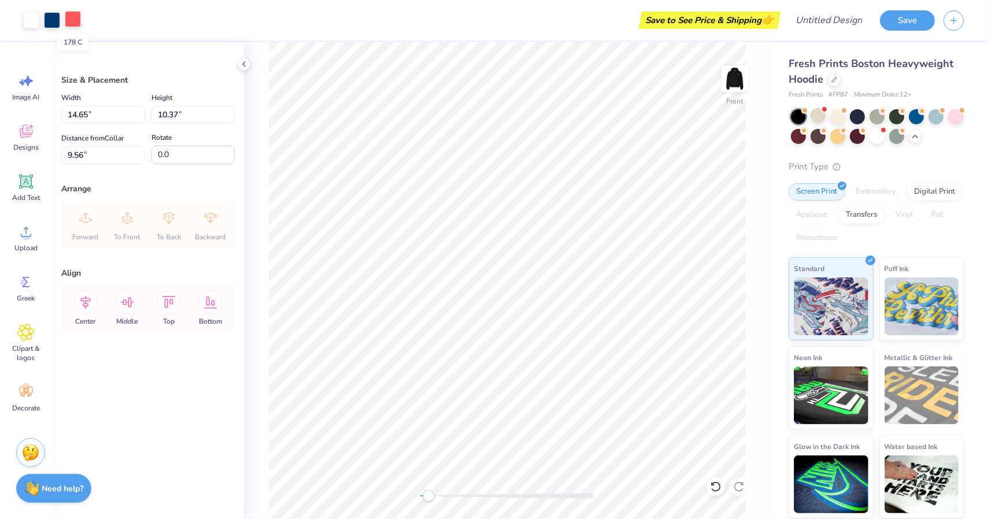
click at [71, 19] on div at bounding box center [73, 19] width 16 height 16
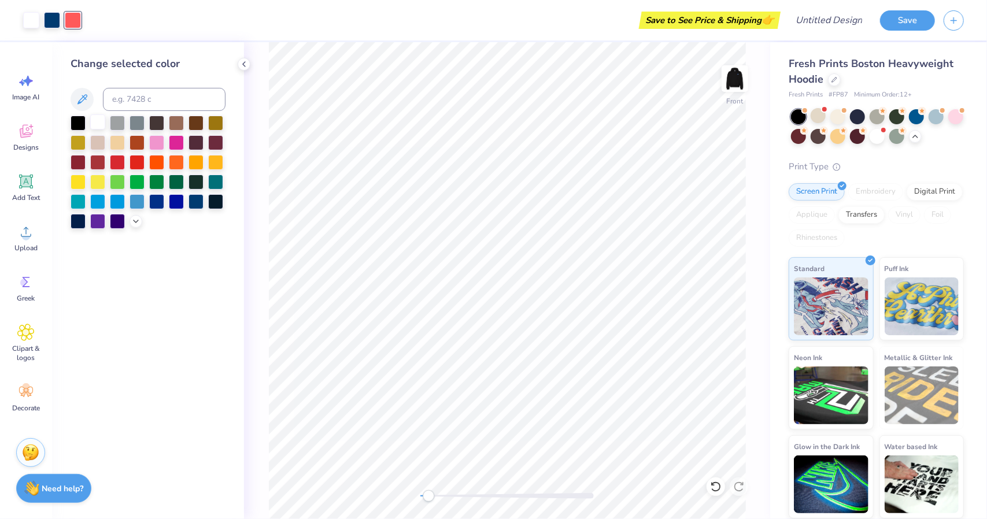
click at [95, 120] on div at bounding box center [97, 122] width 15 height 15
click at [714, 488] on icon at bounding box center [716, 487] width 12 height 12
click at [74, 20] on div at bounding box center [73, 19] width 16 height 16
click at [174, 201] on div at bounding box center [176, 200] width 15 height 15
click at [50, 11] on div at bounding box center [52, 19] width 16 height 16
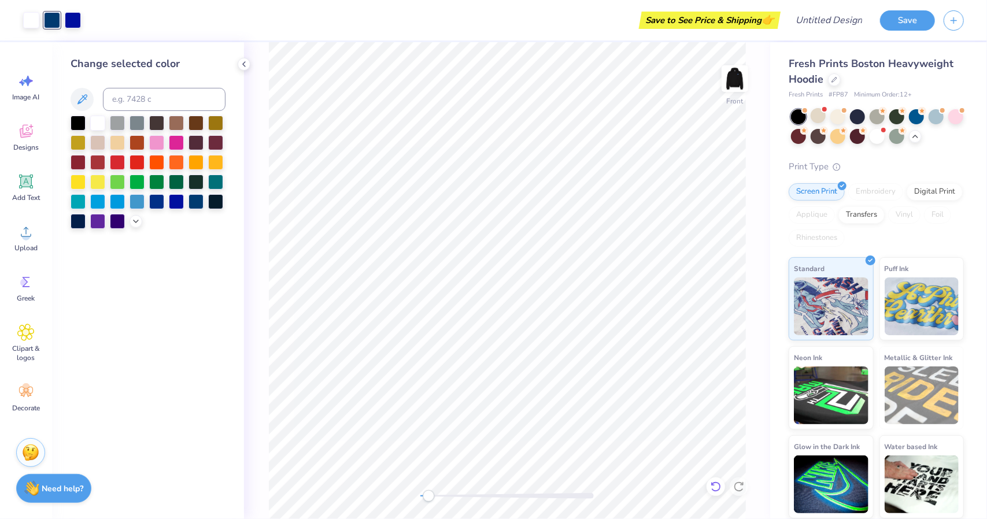
click at [719, 484] on icon at bounding box center [716, 487] width 10 height 10
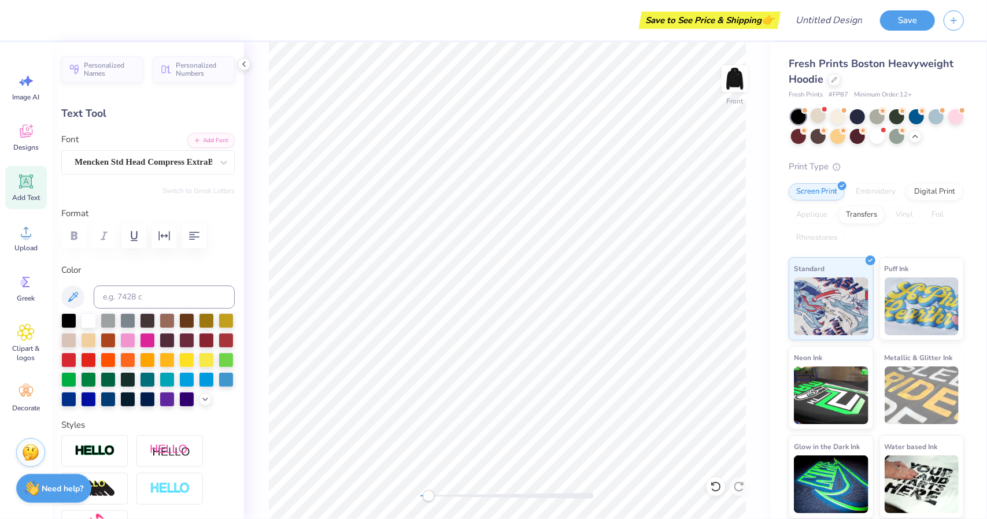
scroll to position [9, 5]
type textarea "Theta Delta Chi"
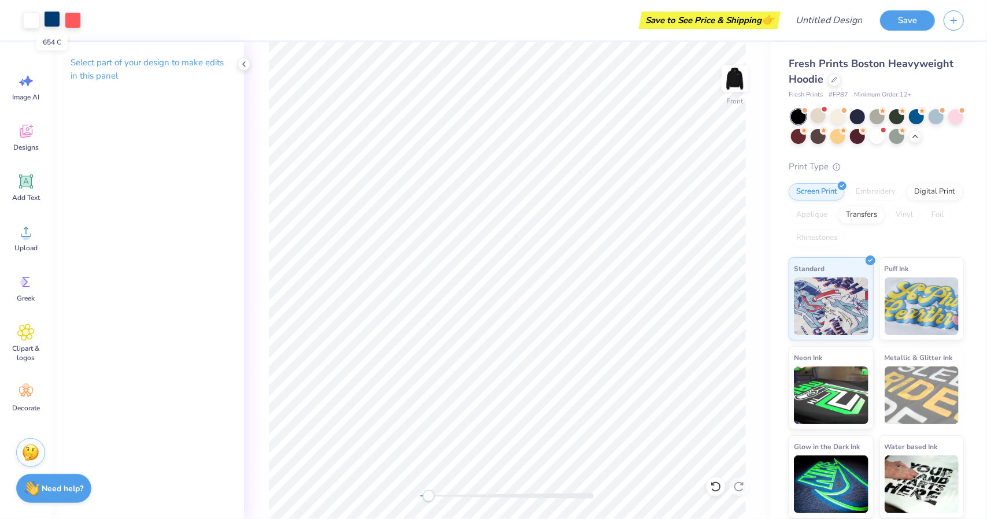
click at [53, 21] on div at bounding box center [52, 19] width 16 height 16
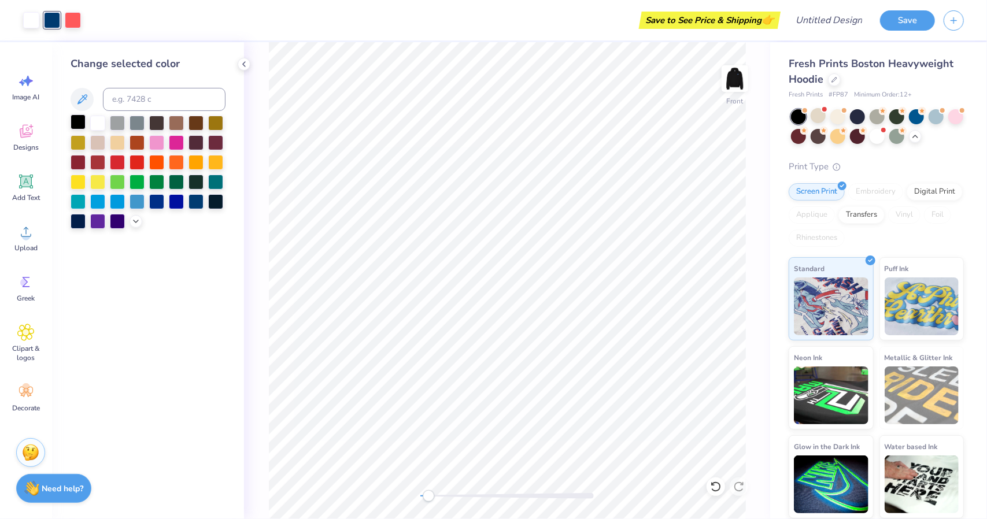
click at [78, 121] on div at bounding box center [78, 122] width 15 height 15
click at [75, 14] on div at bounding box center [73, 19] width 16 height 16
click at [169, 205] on div at bounding box center [176, 200] width 15 height 15
click at [158, 202] on div at bounding box center [156, 200] width 15 height 15
click at [134, 220] on icon at bounding box center [135, 220] width 9 height 9
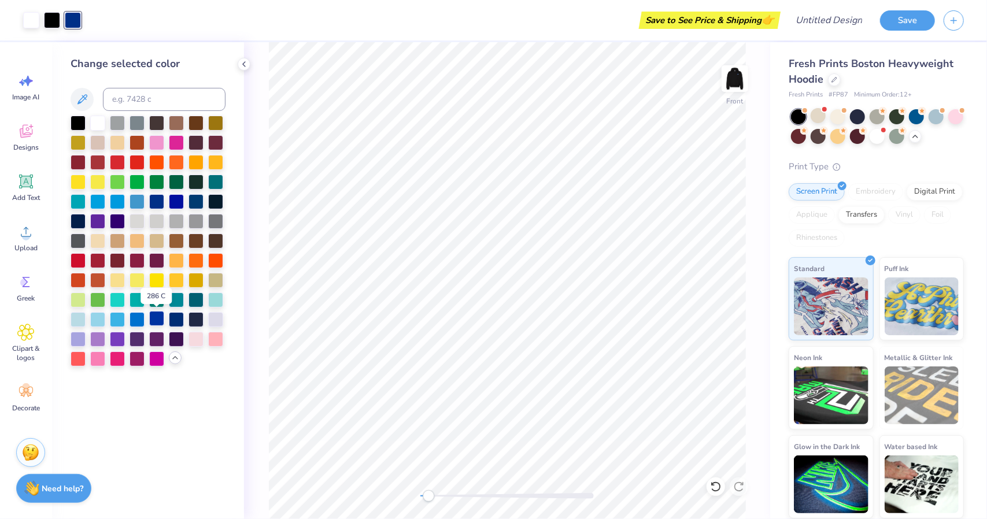
click at [158, 320] on div at bounding box center [156, 318] width 15 height 15
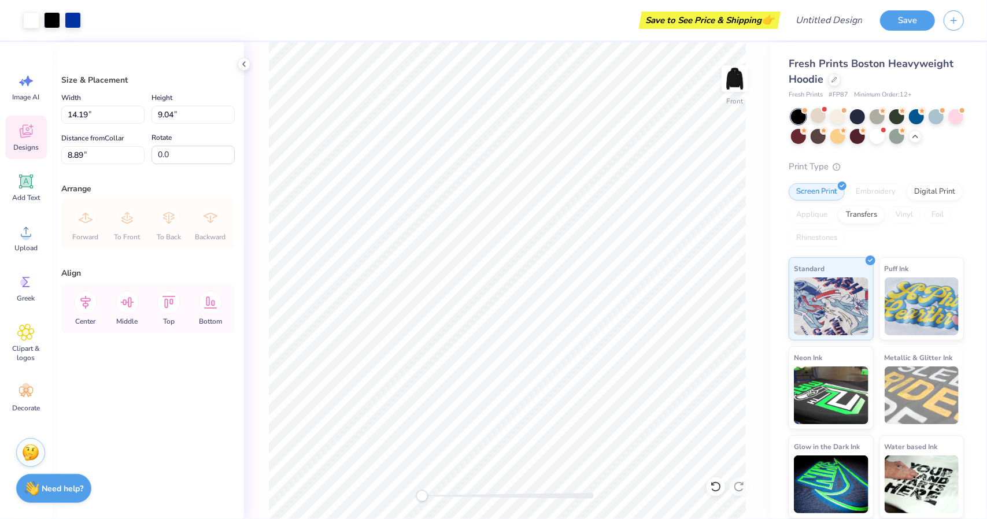
click at [19, 129] on icon at bounding box center [25, 131] width 17 height 17
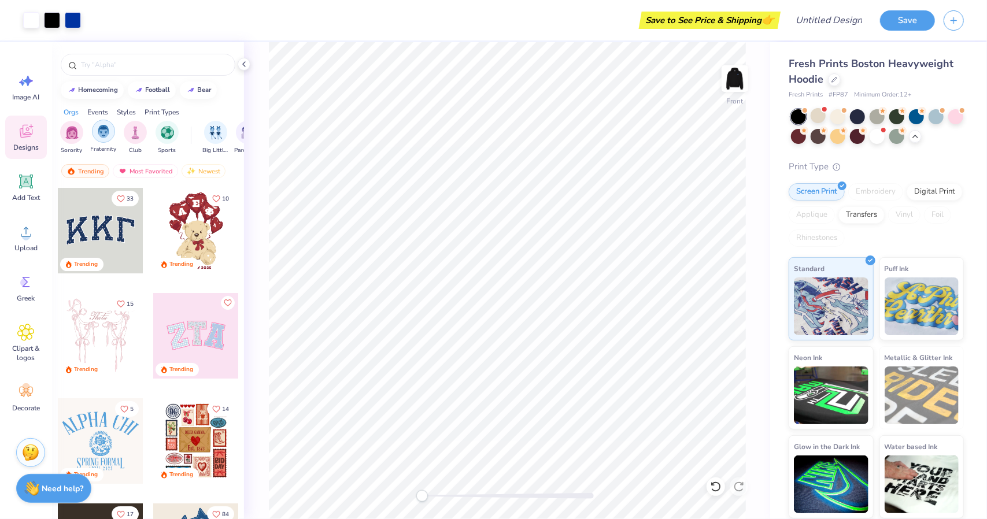
click at [103, 131] on img "filter for Fraternity" at bounding box center [103, 131] width 13 height 13
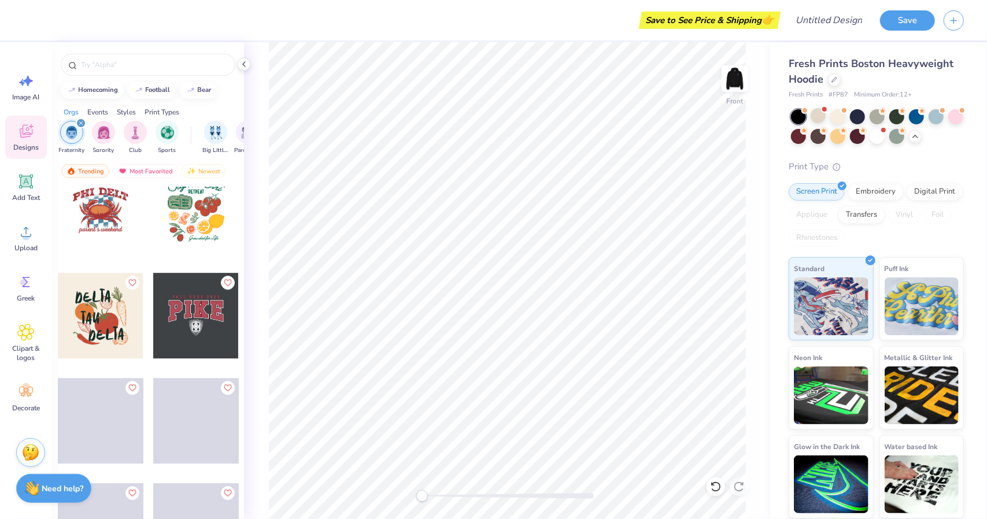
scroll to position [14232, 0]
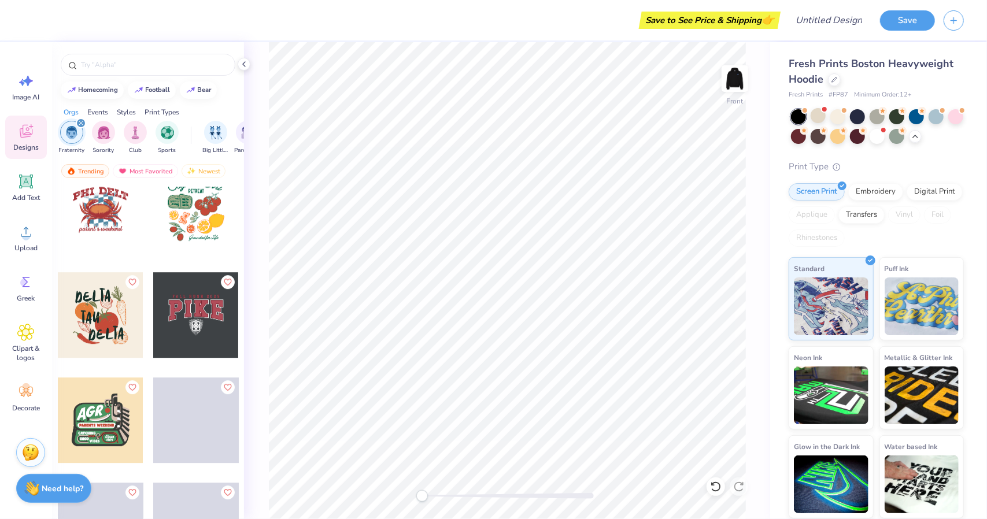
click at [99, 290] on div at bounding box center [101, 315] width 86 height 86
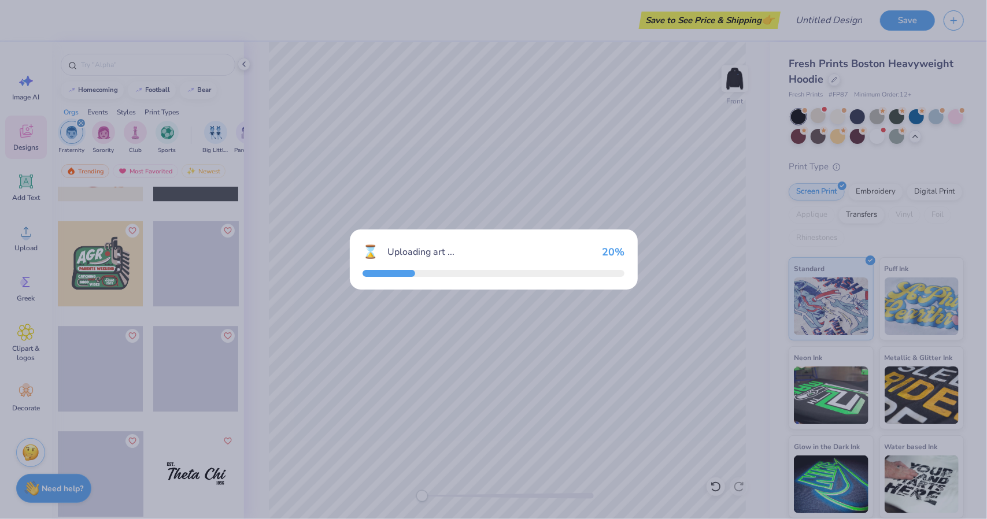
scroll to position [14389, 0]
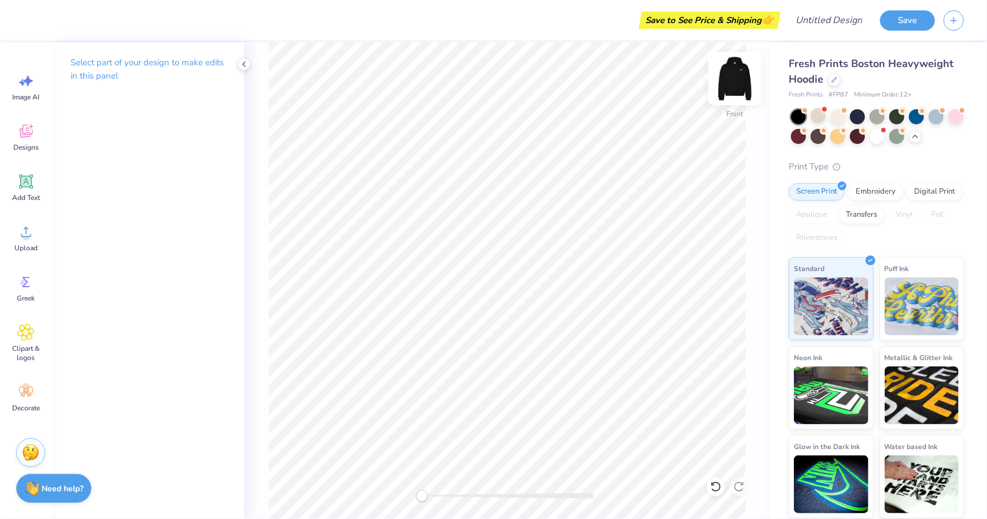
click at [725, 75] on img at bounding box center [735, 79] width 46 height 46
click at [27, 136] on icon at bounding box center [26, 131] width 13 height 13
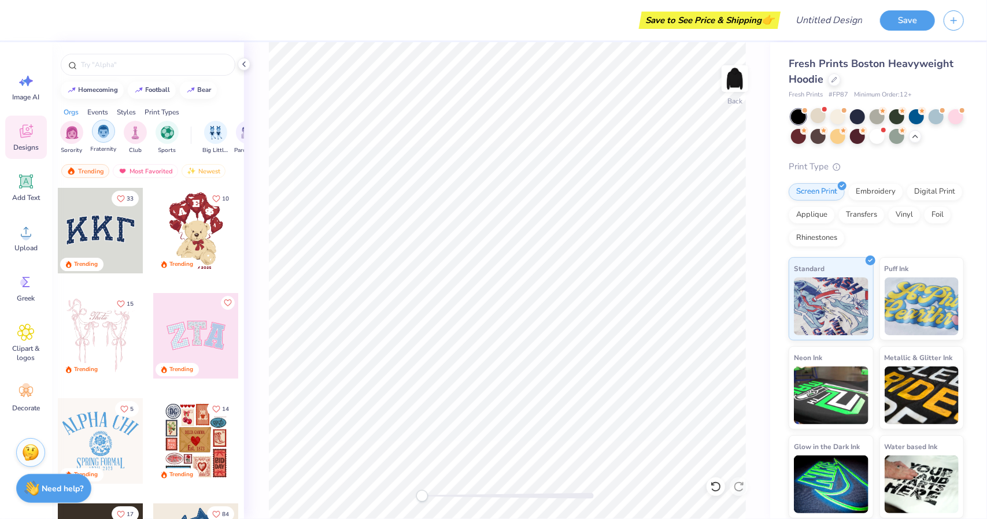
click at [97, 126] on div "filter for Fraternity" at bounding box center [103, 131] width 23 height 23
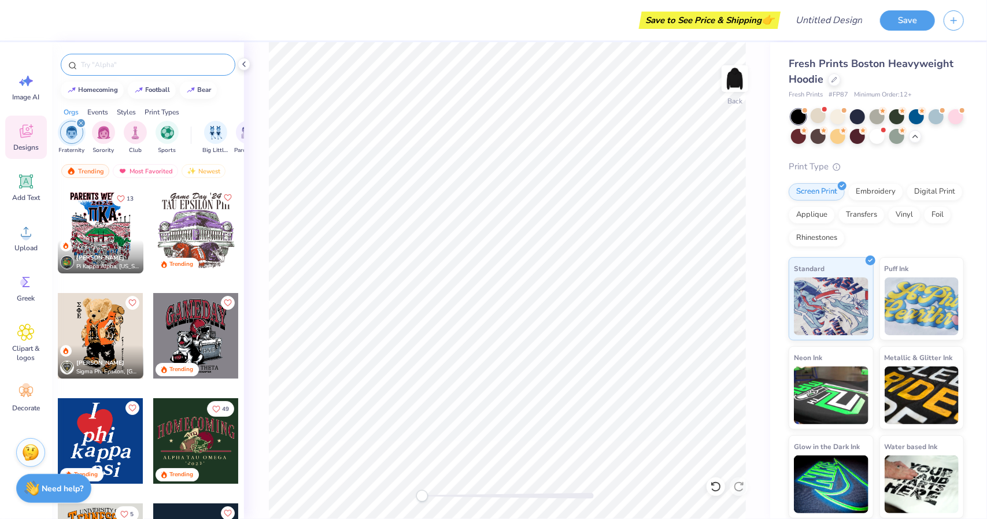
click at [123, 64] on input "text" at bounding box center [154, 65] width 148 height 12
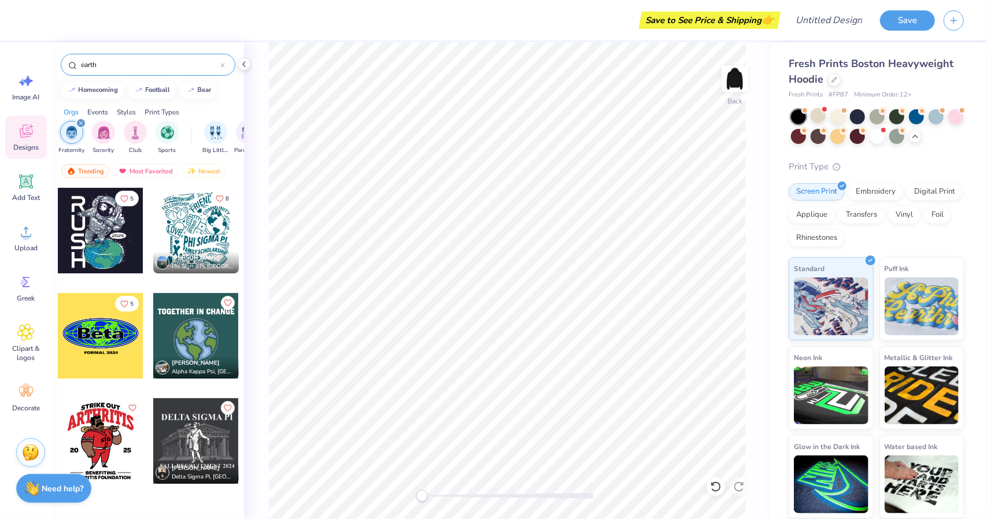
type input "earth"
click at [105, 334] on div at bounding box center [101, 336] width 86 height 86
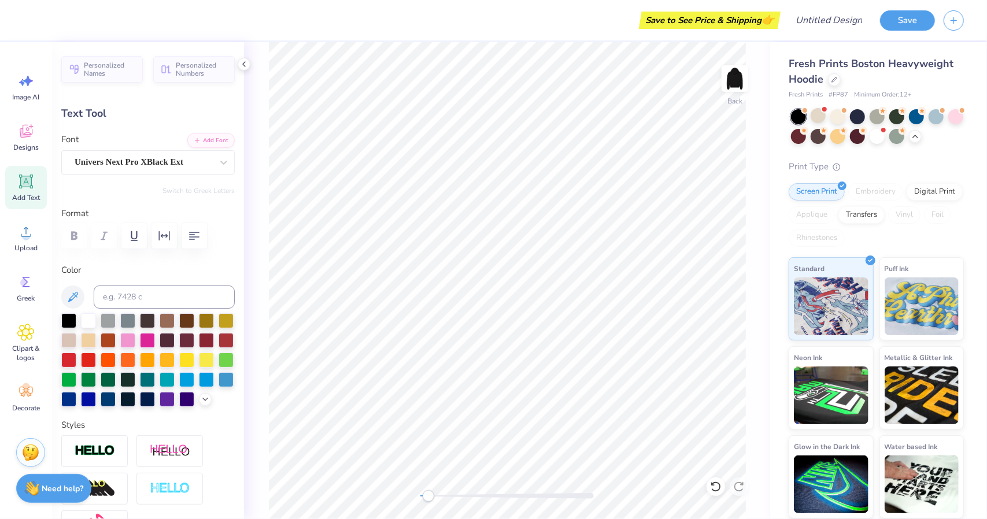
scroll to position [9, 5]
type textarea "F"
type textarea "U"
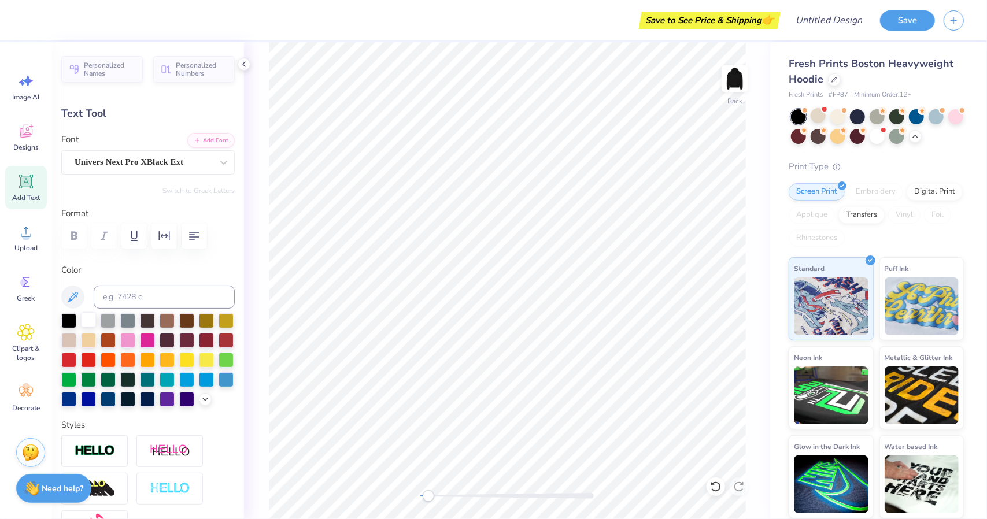
type textarea "University of Rhode Isalnd"
click at [88, 324] on div at bounding box center [88, 319] width 15 height 15
type input "6.60"
type input "0.34"
type input "6.47"
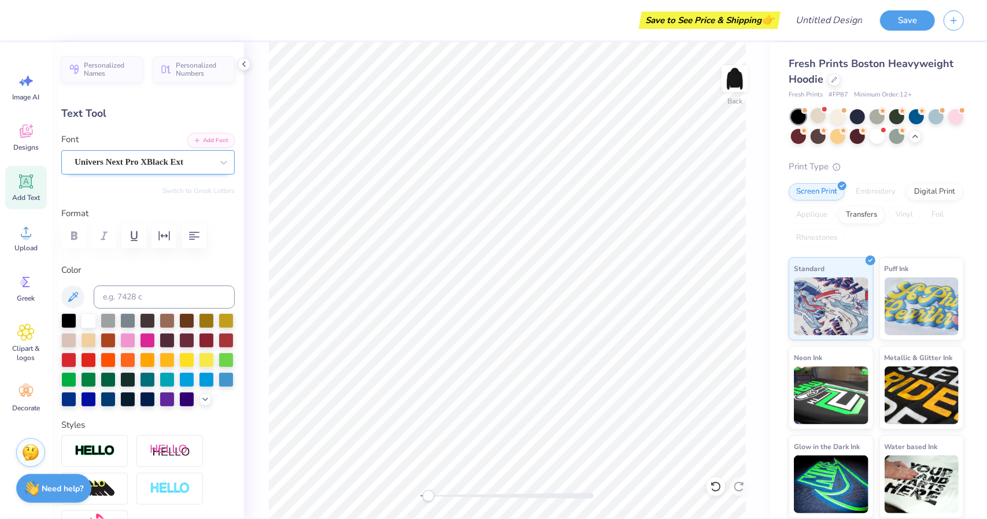
click at [135, 158] on div "Univers Next Pro XBlack Ext" at bounding box center [143, 162] width 140 height 18
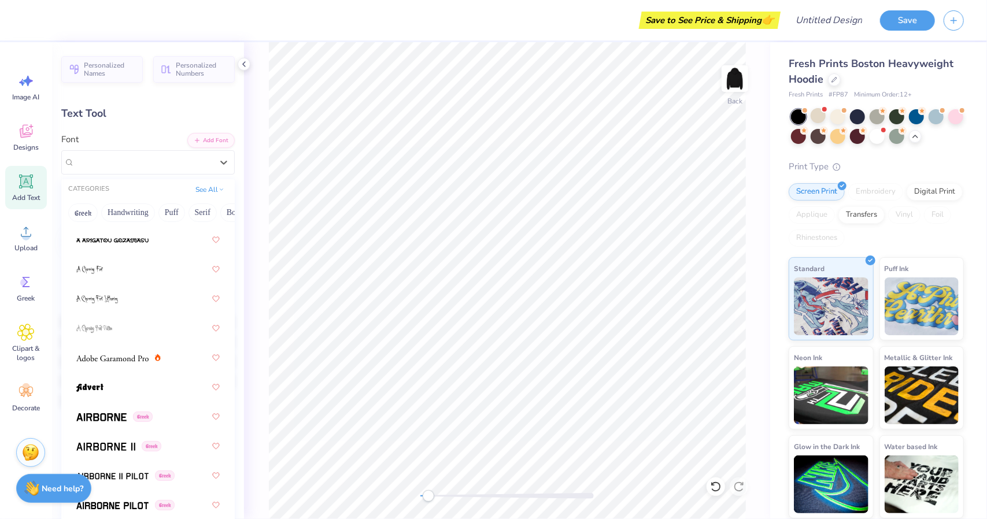
scroll to position [295, 0]
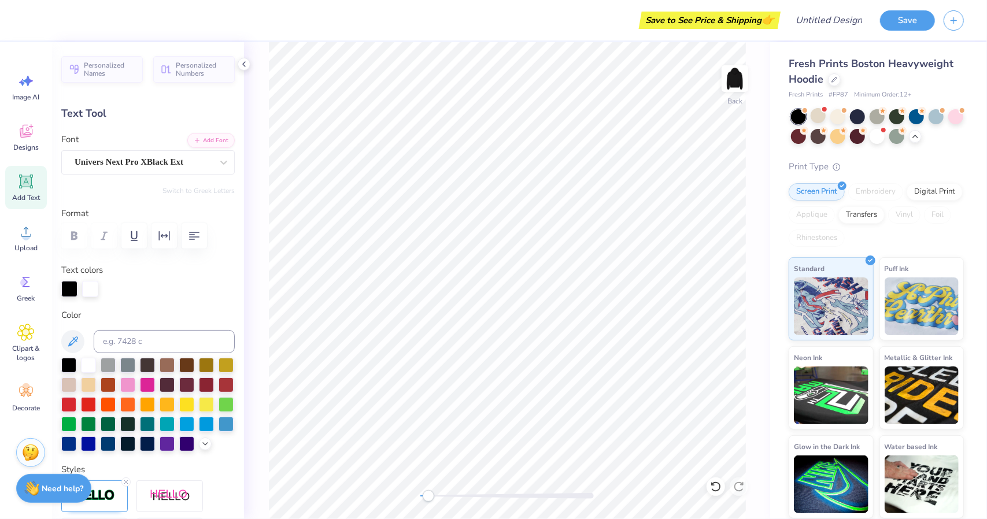
type input "4.79"
type input "1.20"
type input "4.03"
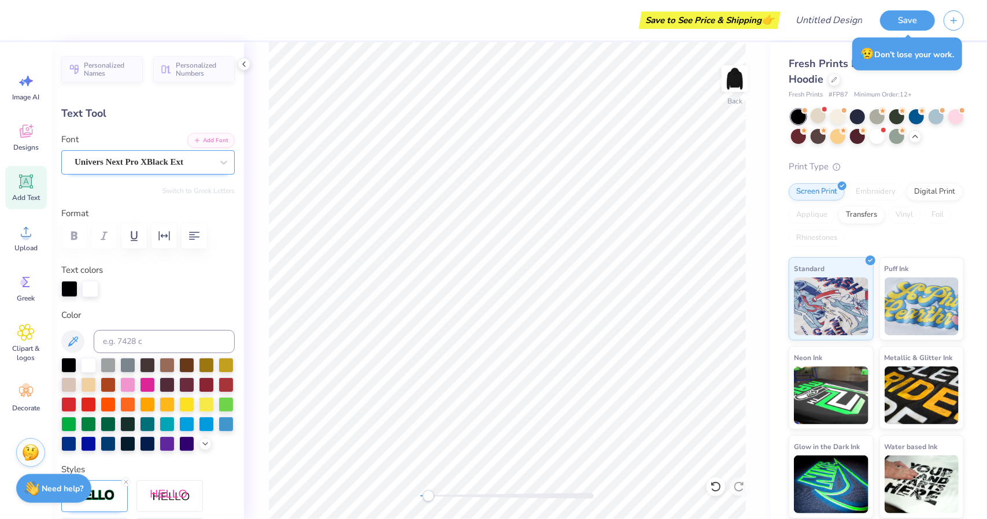
type textarea "Theta Delt"
click at [126, 163] on div "Univers Next Pro XBlack Ext" at bounding box center [143, 162] width 140 height 18
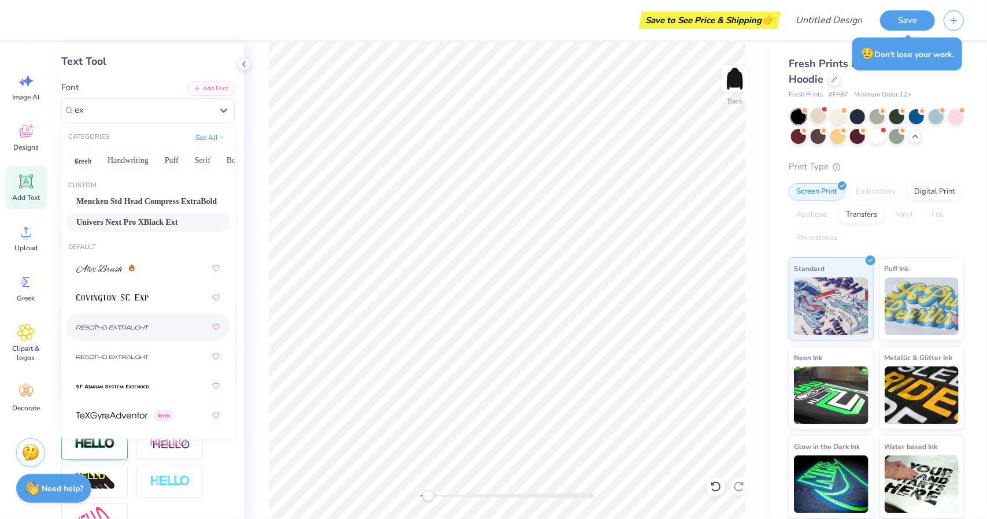
scroll to position [50, 0]
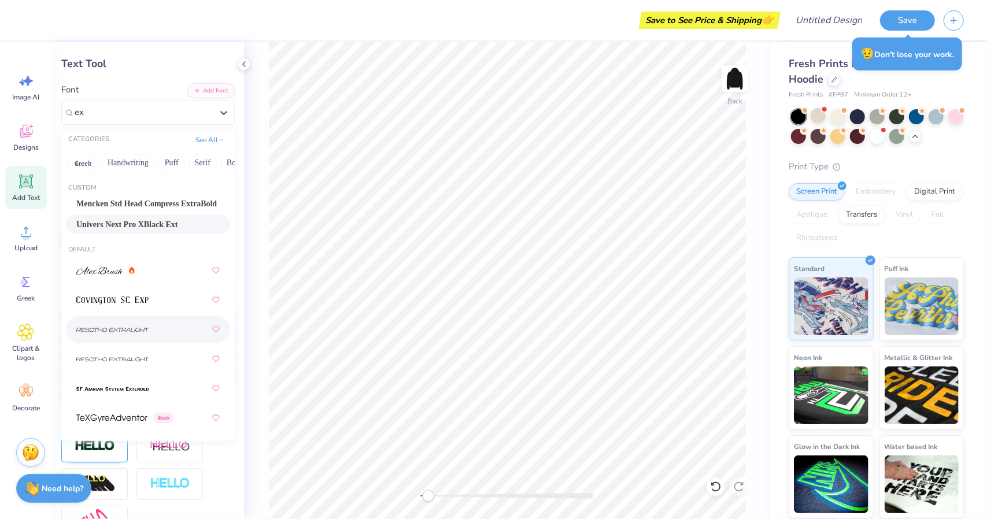
type input "ex"
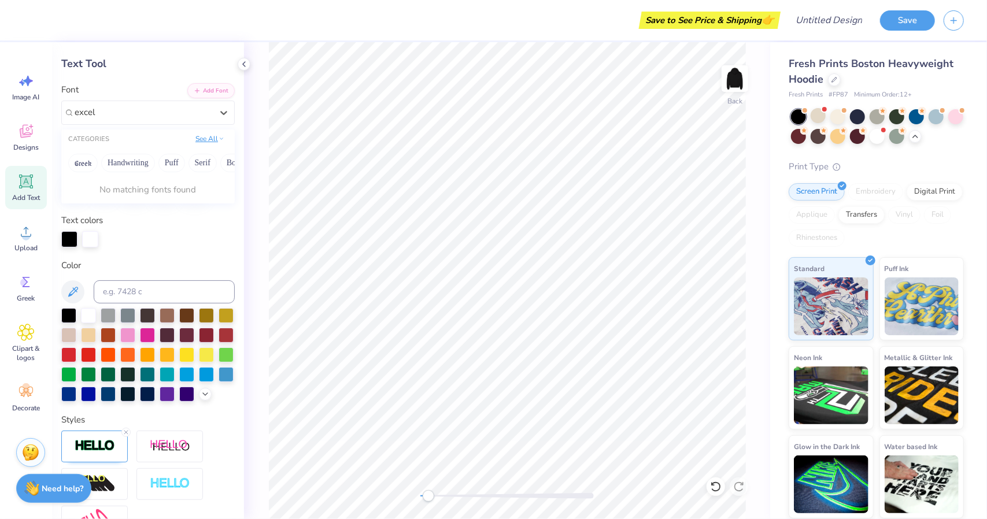
click at [192, 140] on button "See All" at bounding box center [210, 139] width 36 height 12
type input "excel"
paste input "The goal of the article was to propose a planetary boundary for green water, wh…"
type input "The goal of the article was to propose a planetary boundary for green water, wh…"
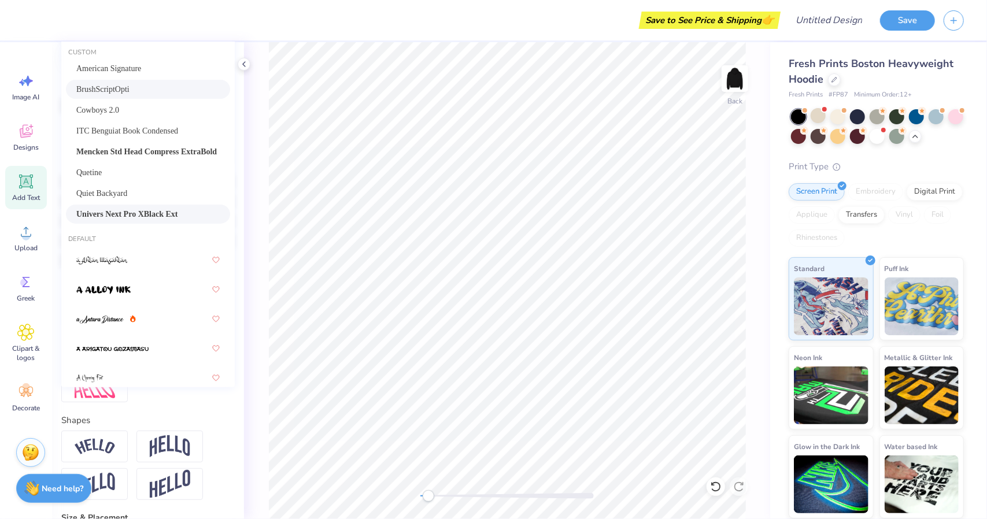
scroll to position [0, 0]
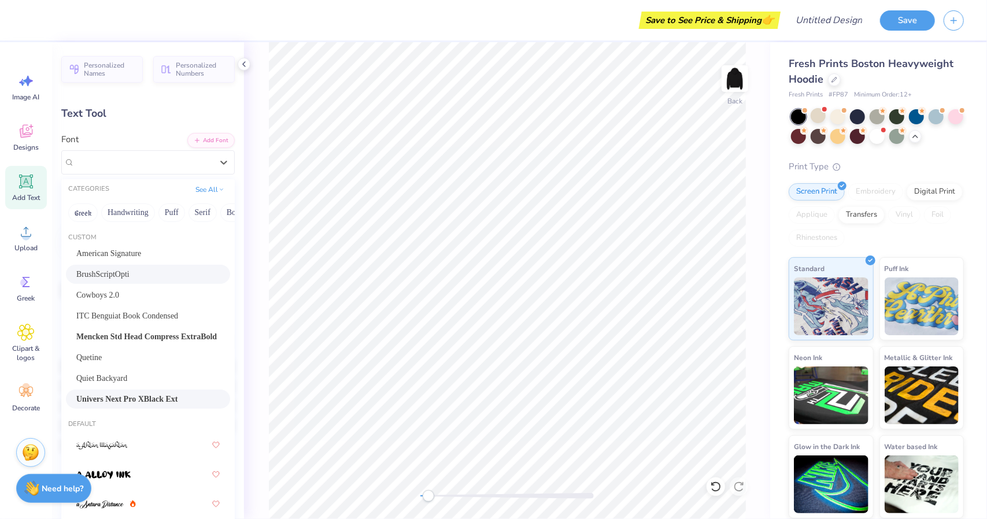
click at [213, 195] on div "CATEGORIES See All" at bounding box center [148, 189] width 174 height 21
click at [214, 192] on button "See All" at bounding box center [210, 189] width 36 height 12
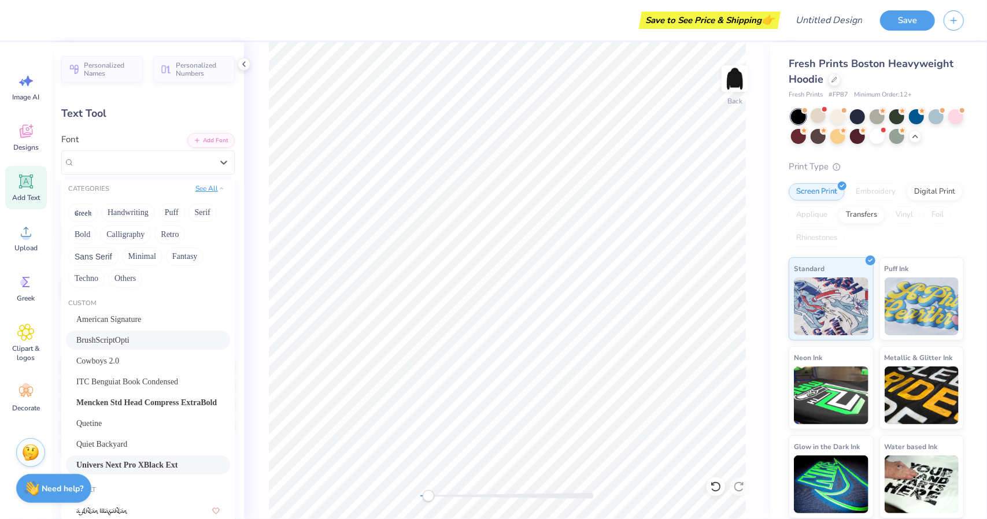
click at [213, 192] on button "See All" at bounding box center [210, 189] width 36 height 12
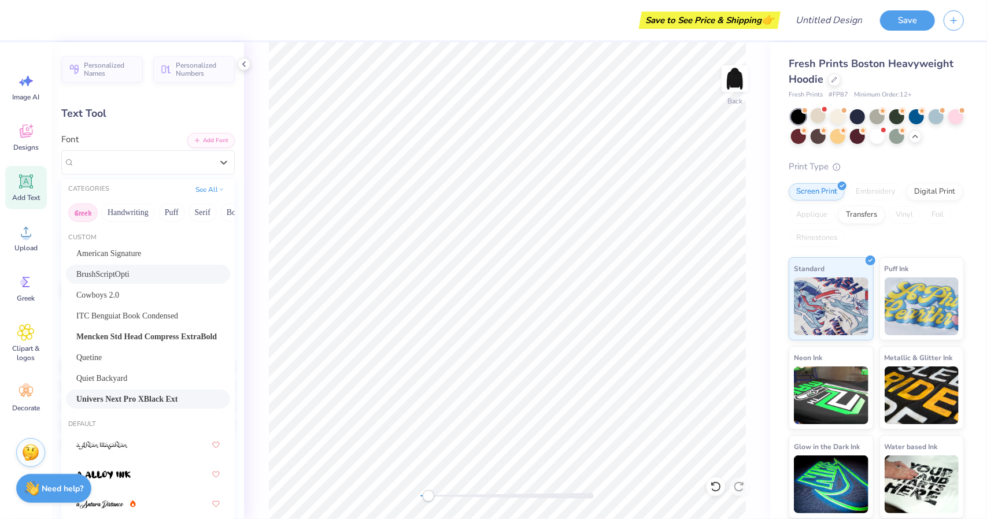
click at [87, 209] on button "Greek" at bounding box center [82, 213] width 29 height 19
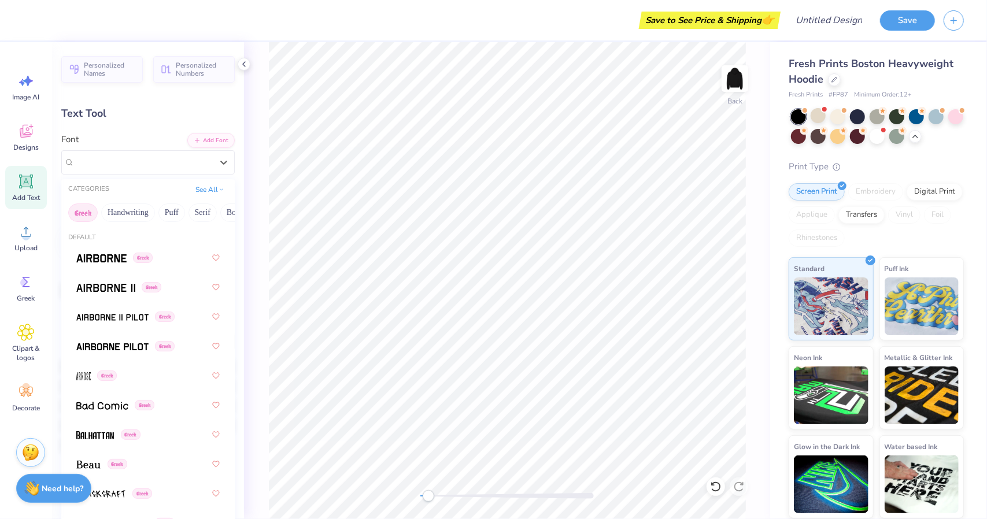
click at [90, 215] on button "Greek" at bounding box center [82, 213] width 29 height 19
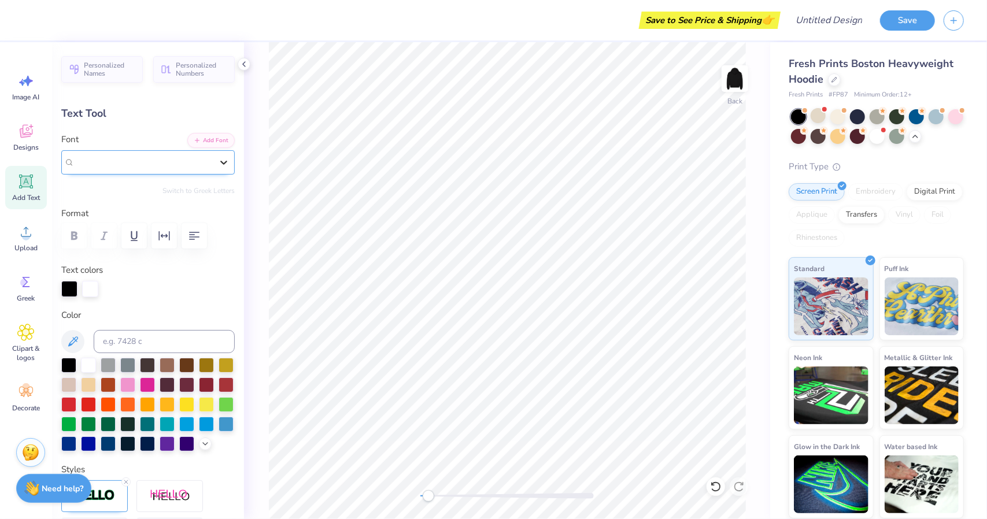
click at [218, 162] on icon at bounding box center [224, 163] width 12 height 12
click at [198, 194] on div "Personalized Names Personalized Numbers Text Tool Add Font Font Univers Next Pr…" at bounding box center [148, 280] width 192 height 477
click at [126, 182] on div "Personalized Names Personalized Numbers Text Tool Add Font Font Univers Next Pr…" at bounding box center [148, 280] width 192 height 477
type input "11.13"
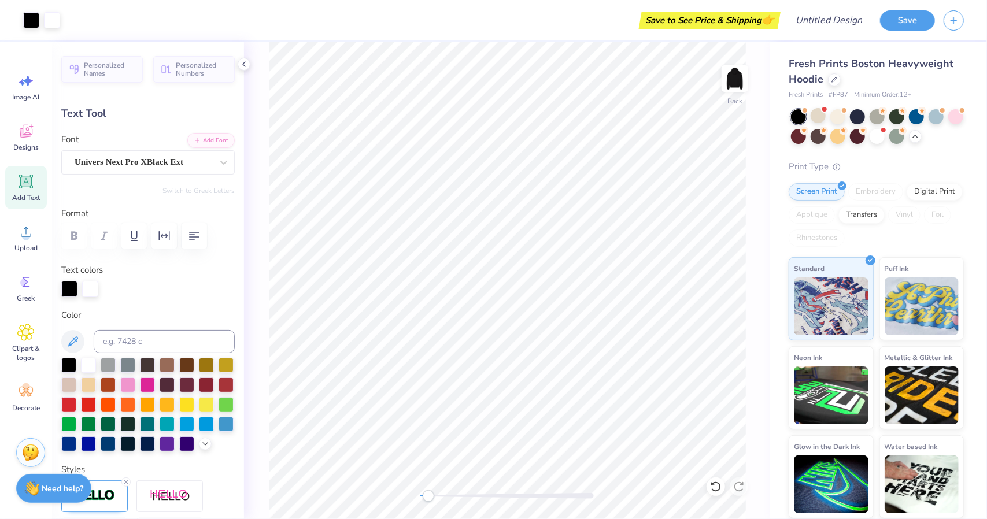
type input "4.24"
type input "7.65"
type input "0.83"
click at [267, 273] on div "Back" at bounding box center [507, 280] width 526 height 477
type input "4.21"
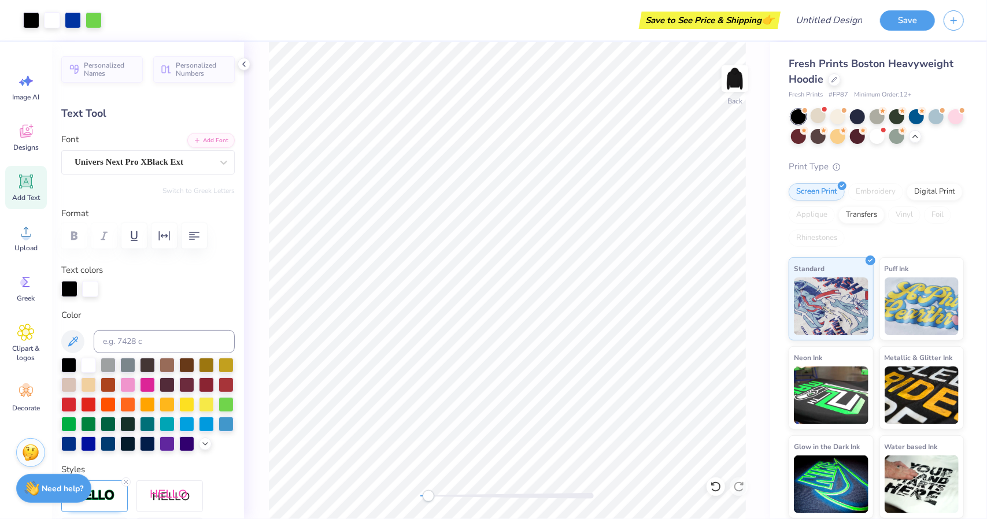
type input "7.07"
type input "0.76"
type input "4.27"
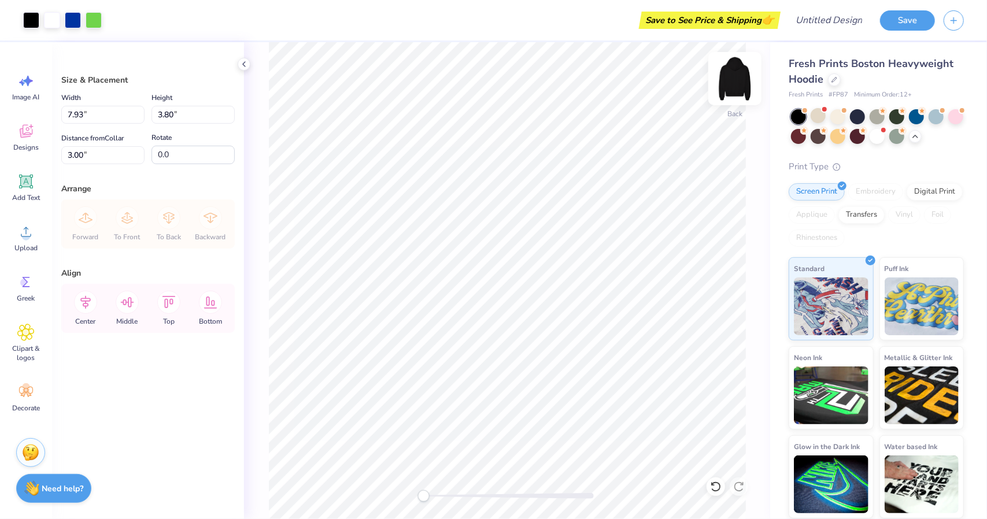
click at [736, 80] on img at bounding box center [735, 79] width 46 height 46
click at [267, 305] on div "Front" at bounding box center [507, 280] width 526 height 477
